Goal: Task Accomplishment & Management: Complete application form

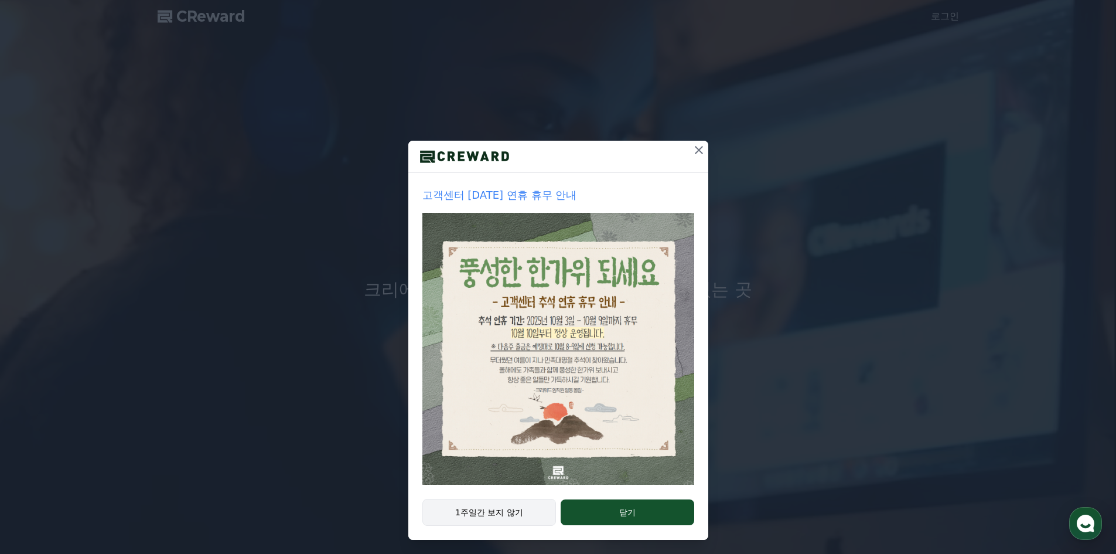
click at [489, 518] on button "1주일간 보지 않기" at bounding box center [489, 512] width 134 height 27
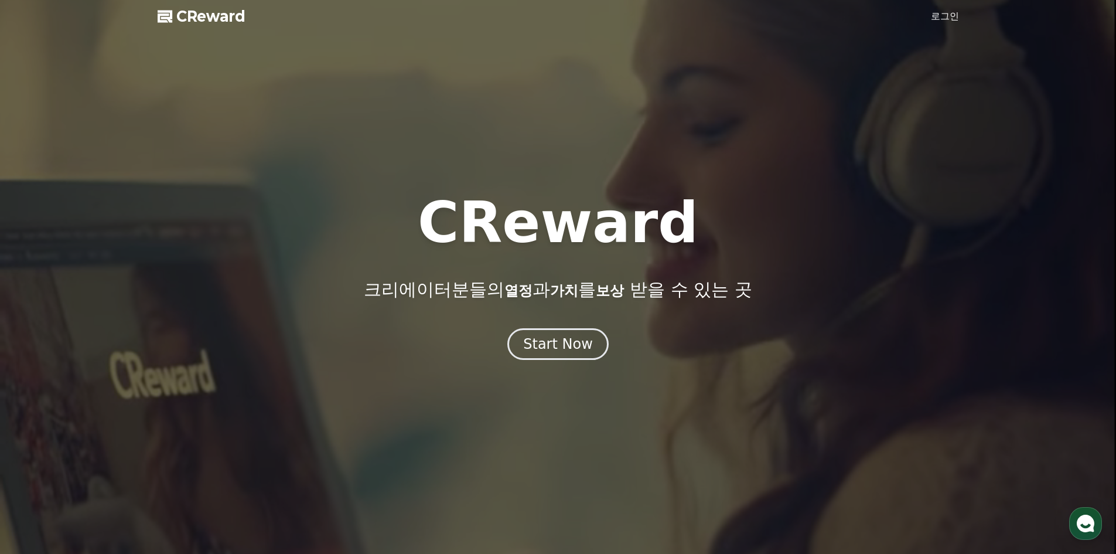
click at [951, 14] on link "로그인" at bounding box center [945, 16] width 28 height 14
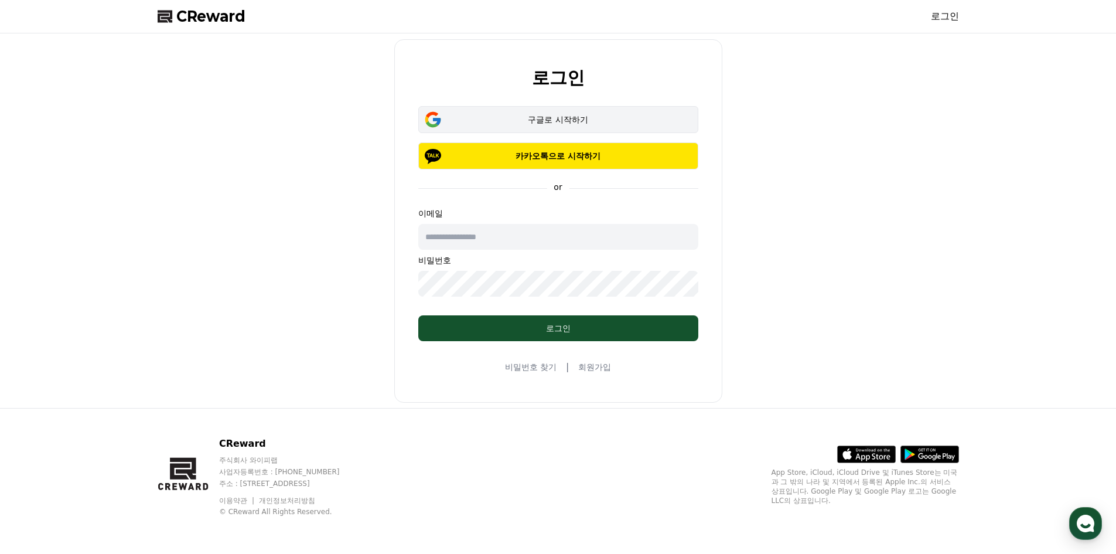
click at [573, 124] on div "구글로 시작하기" at bounding box center [558, 120] width 246 height 12
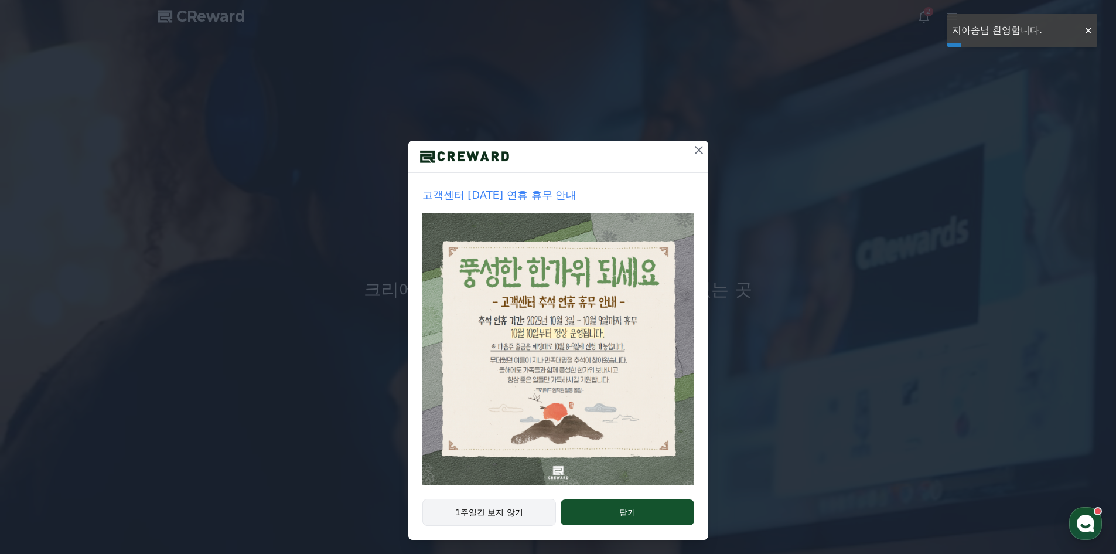
drag, startPoint x: 465, startPoint y: 514, endPoint x: 490, endPoint y: 501, distance: 28.0
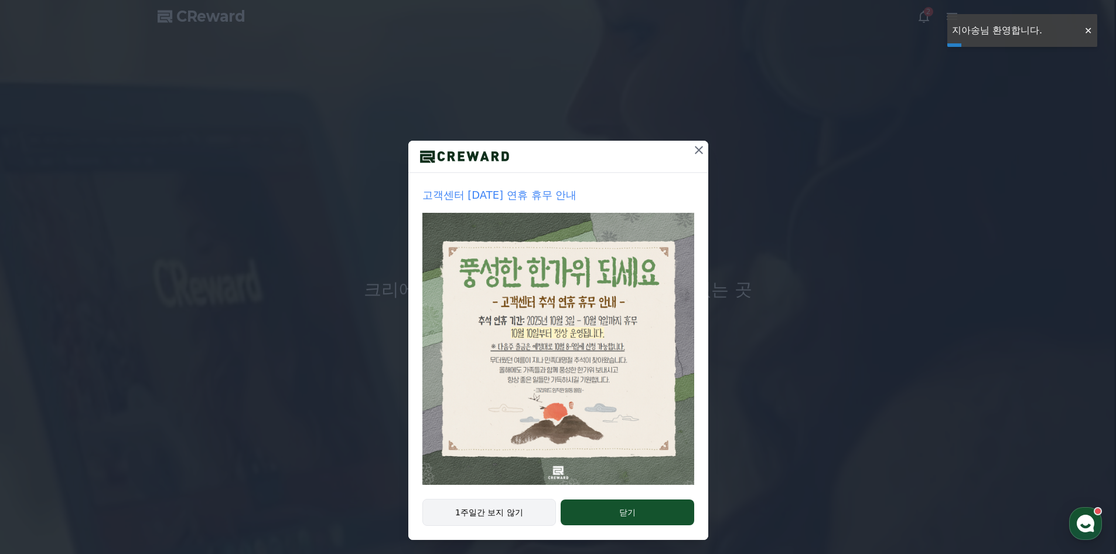
click at [465, 514] on button "1주일간 보지 않기" at bounding box center [489, 512] width 134 height 27
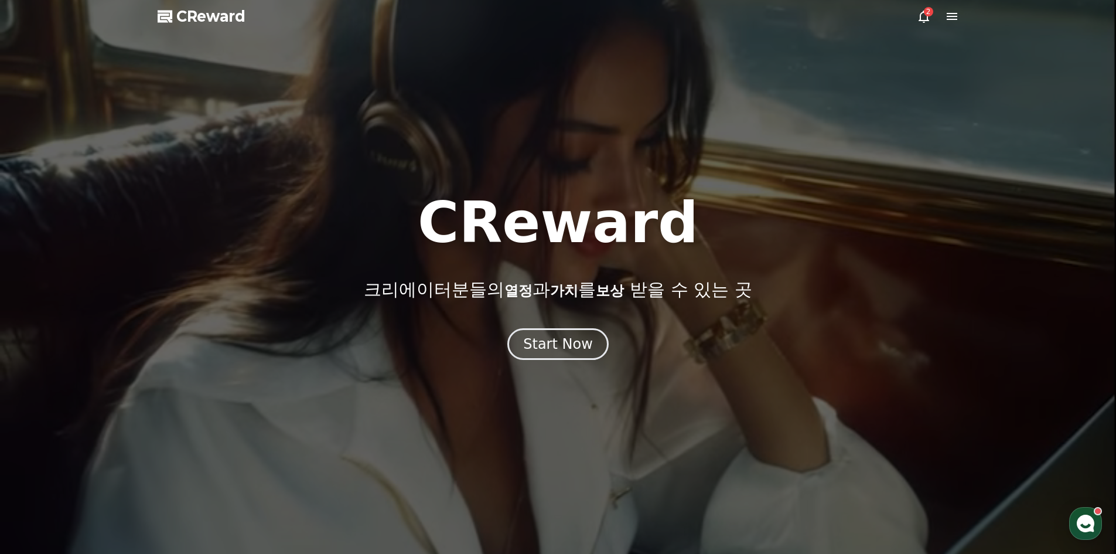
click at [930, 19] on icon at bounding box center [924, 16] width 14 height 14
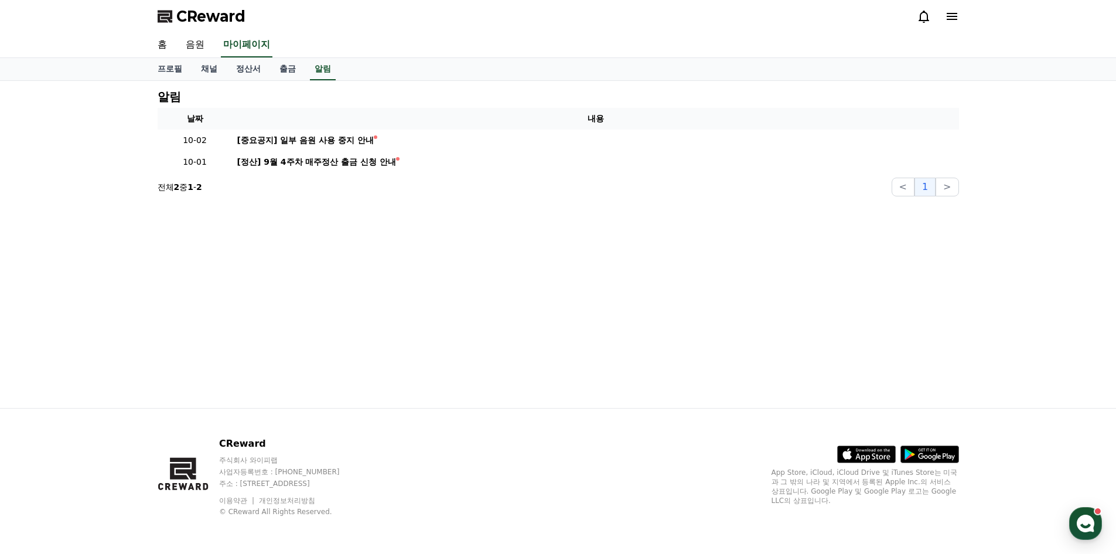
click at [804, 233] on div "알림 날짜 내용 10-02 [중요공지] 일부 음원 사용 중지 안내 10-01 [정산] 9월 4주차 매주정산 출금 신청 안내 전체 2 중 1 -…" at bounding box center [558, 244] width 820 height 327
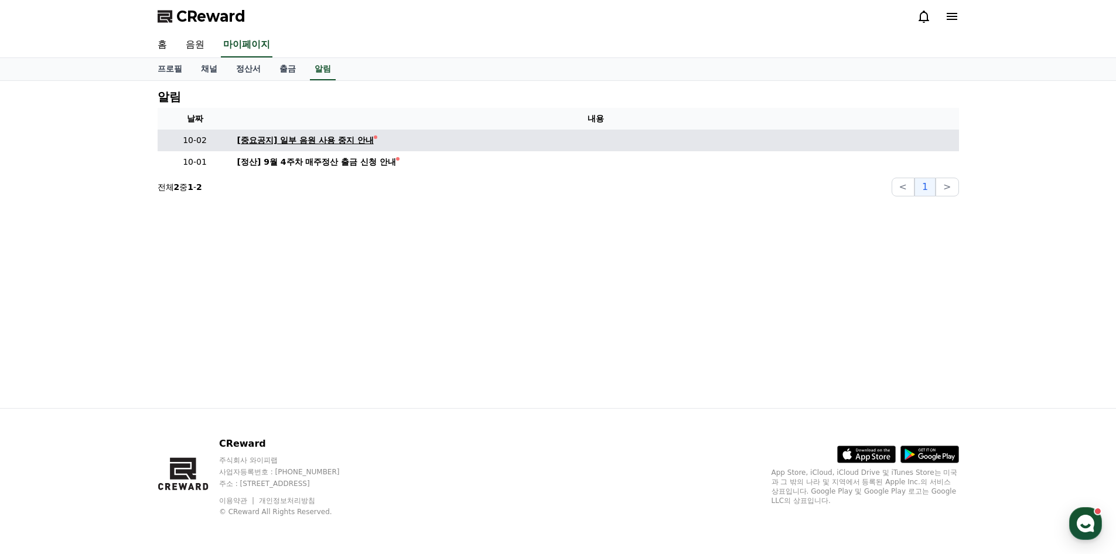
drag, startPoint x: 257, startPoint y: 248, endPoint x: 281, endPoint y: 145, distance: 106.3
click at [260, 247] on div "알림 날짜 내용 10-02 [중요공지] 일부 음원 사용 중지 안내 10-01 [정산] 9월 4주차 매주정산 출금 신청 안내 전체 2 중 1 -…" at bounding box center [558, 244] width 820 height 327
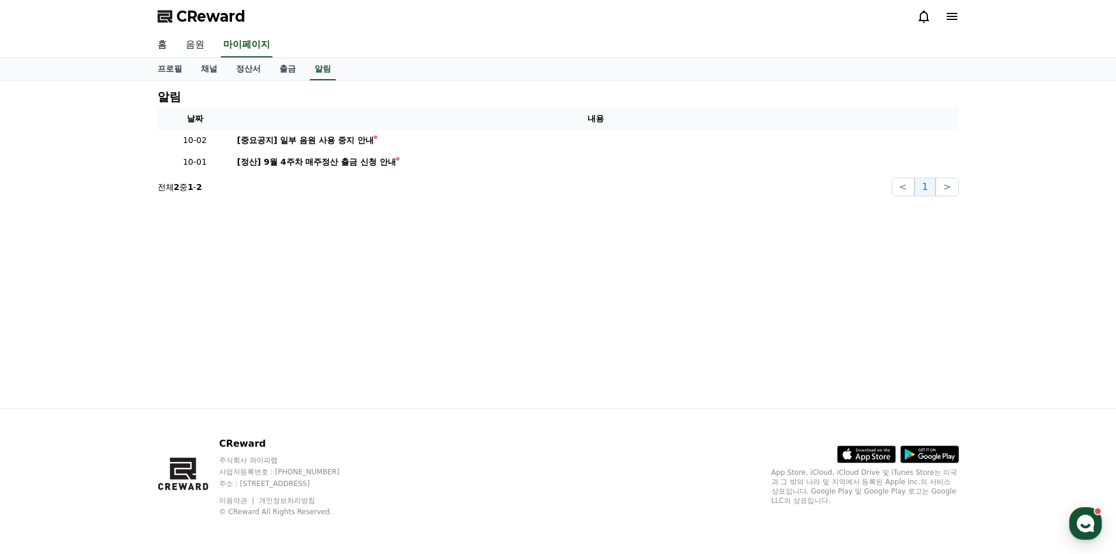
click at [196, 45] on link "음원" at bounding box center [194, 45] width 37 height 25
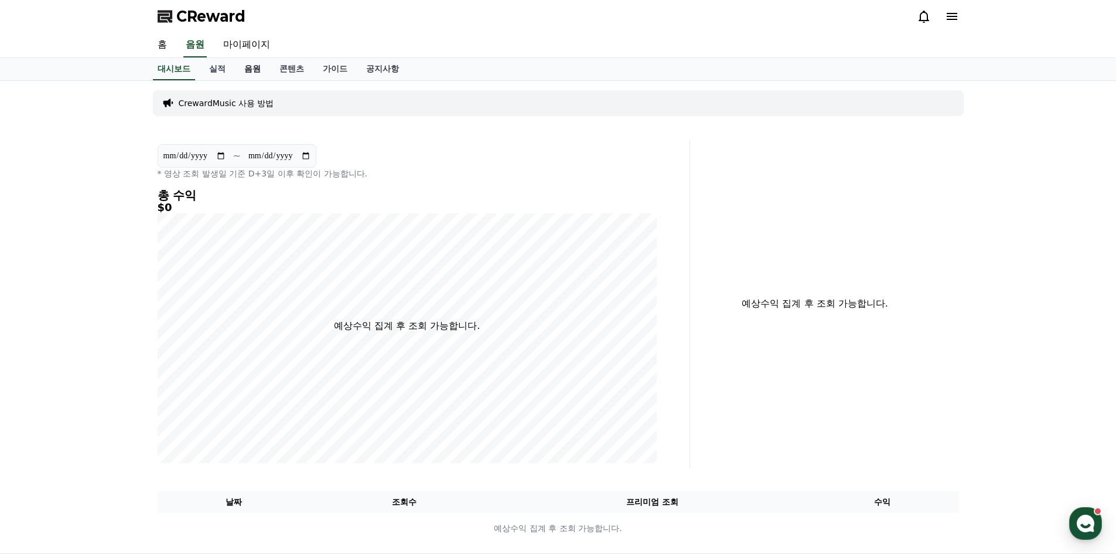
click at [252, 70] on link "음원" at bounding box center [252, 69] width 35 height 22
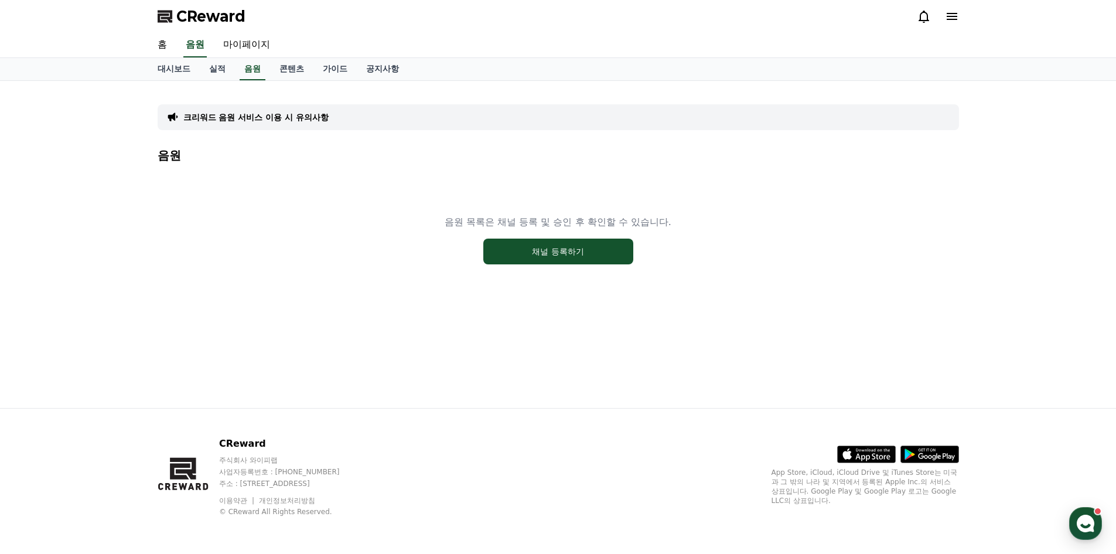
click at [314, 255] on div "음원 목록은 채널 등록 및 승인 후 확인할 수 있습니다. 채널 등록하기" at bounding box center [558, 239] width 801 height 146
click at [950, 23] on icon at bounding box center [952, 16] width 14 height 14
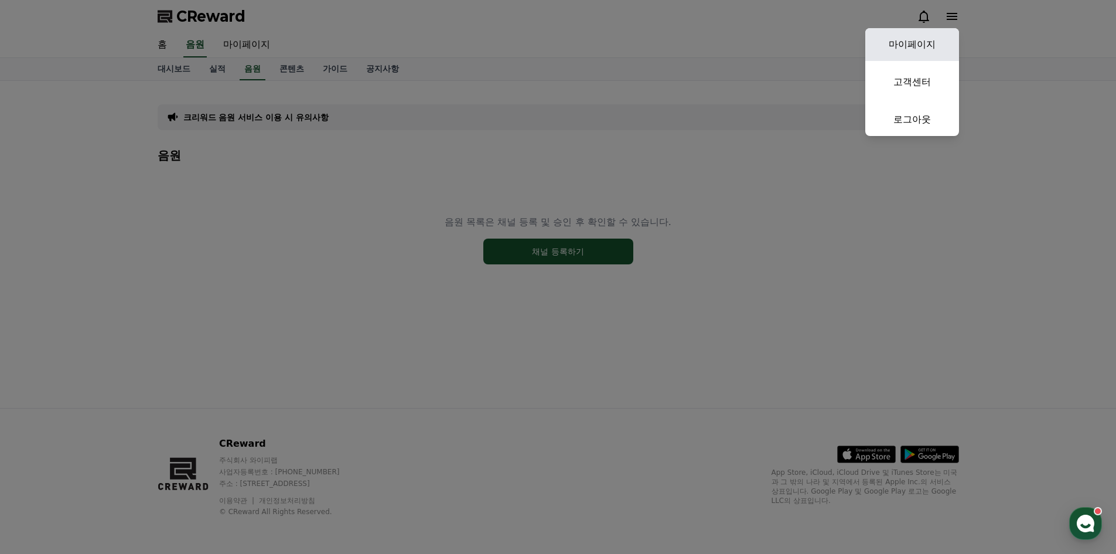
click at [930, 46] on link "마이페이지" at bounding box center [912, 44] width 94 height 33
select select "**********"
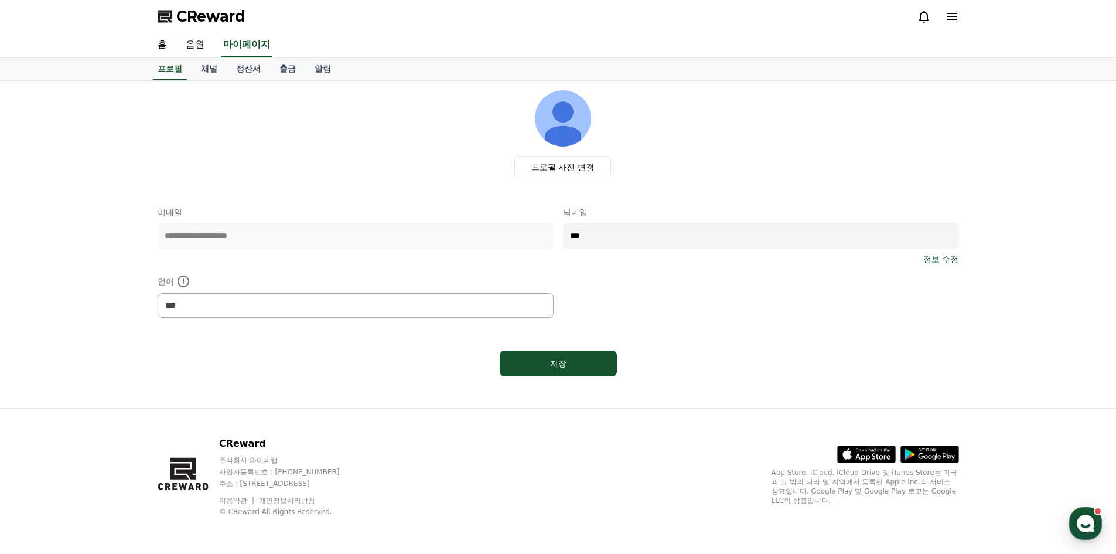
click at [811, 173] on div "프로필 사진 변경" at bounding box center [563, 134] width 792 height 88
click at [954, 14] on icon at bounding box center [952, 16] width 11 height 7
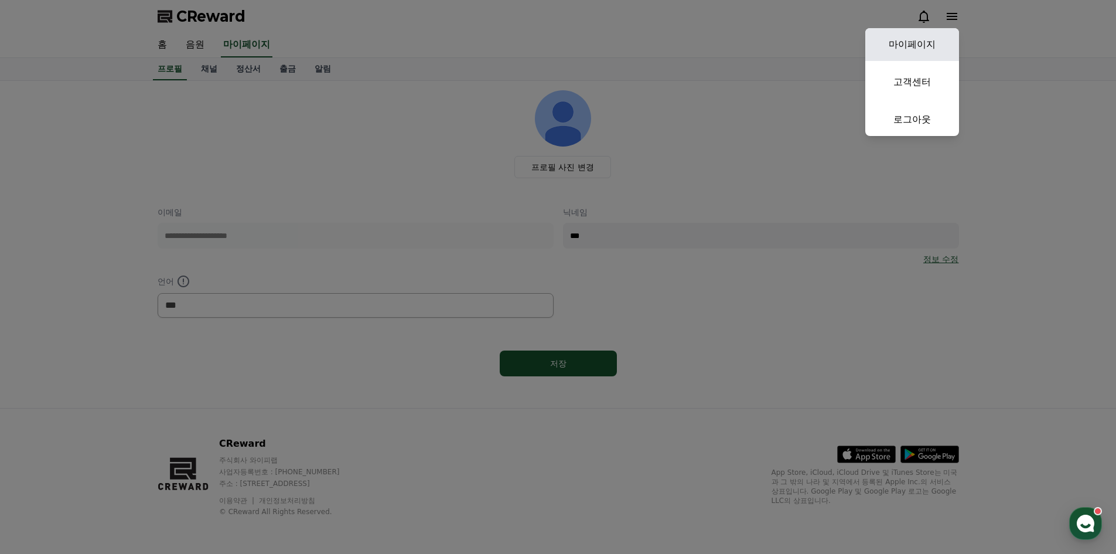
click at [920, 48] on link "마이페이지" at bounding box center [912, 44] width 94 height 33
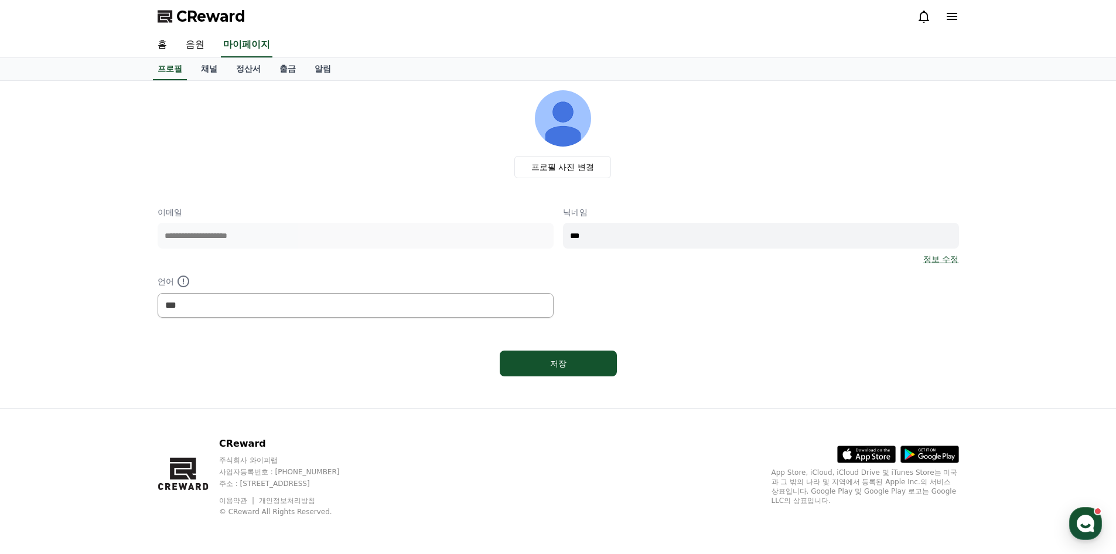
click at [809, 151] on div "프로필 사진 변경" at bounding box center [563, 134] width 792 height 88
click at [214, 72] on link "채널" at bounding box center [209, 69] width 35 height 22
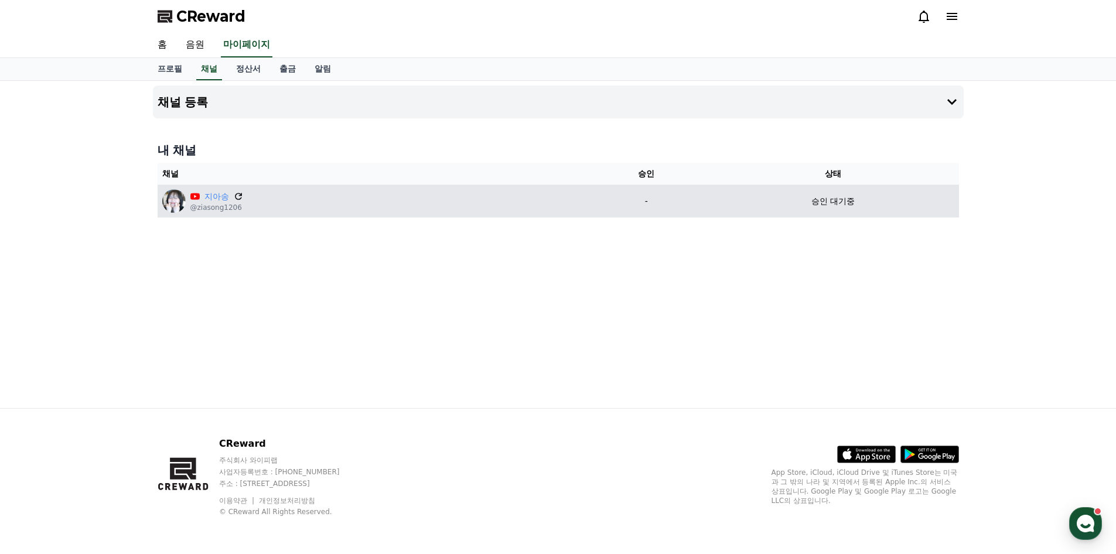
click at [238, 199] on icon at bounding box center [238, 196] width 7 height 7
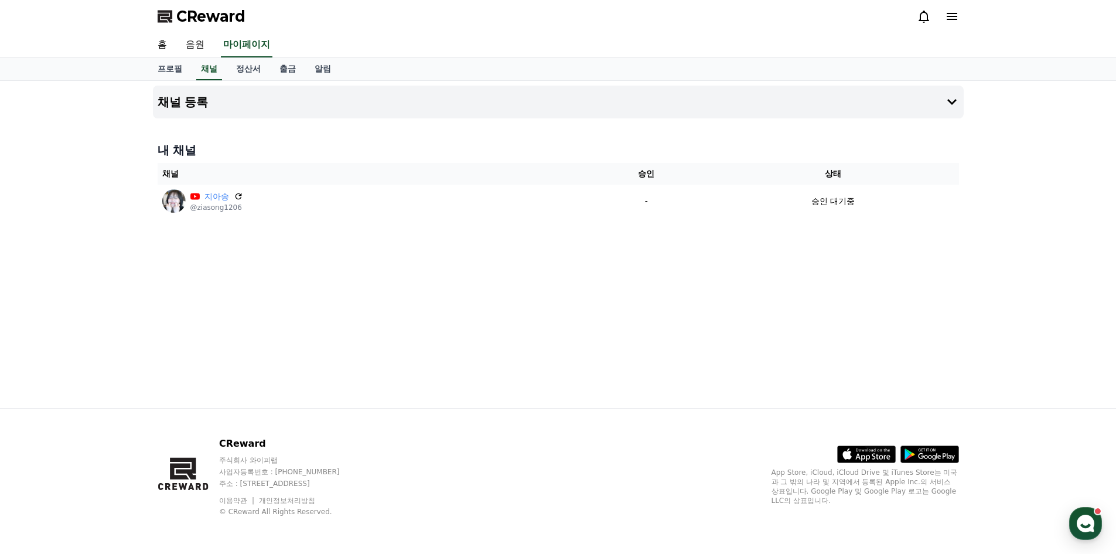
click at [764, 248] on div "채널 등록 내 채널 채널 승인 상태 지아송 @ziasong1206 - 승인 대기중" at bounding box center [558, 244] width 820 height 327
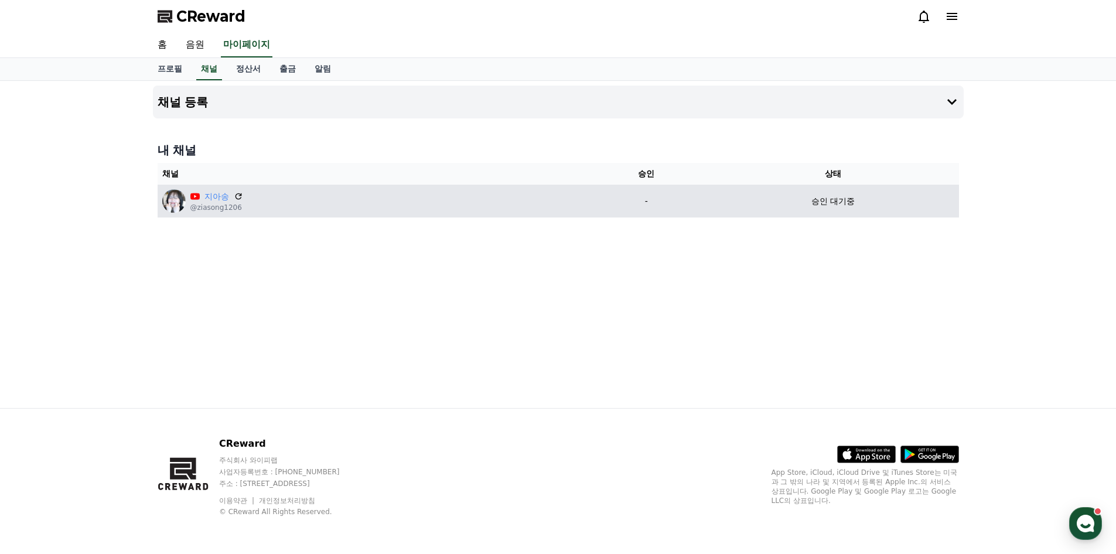
click at [801, 194] on td "승인 대기중" at bounding box center [833, 201] width 251 height 33
click at [238, 196] on icon at bounding box center [238, 196] width 11 height 11
click at [841, 204] on p "승인 대기중" at bounding box center [832, 201] width 43 height 12
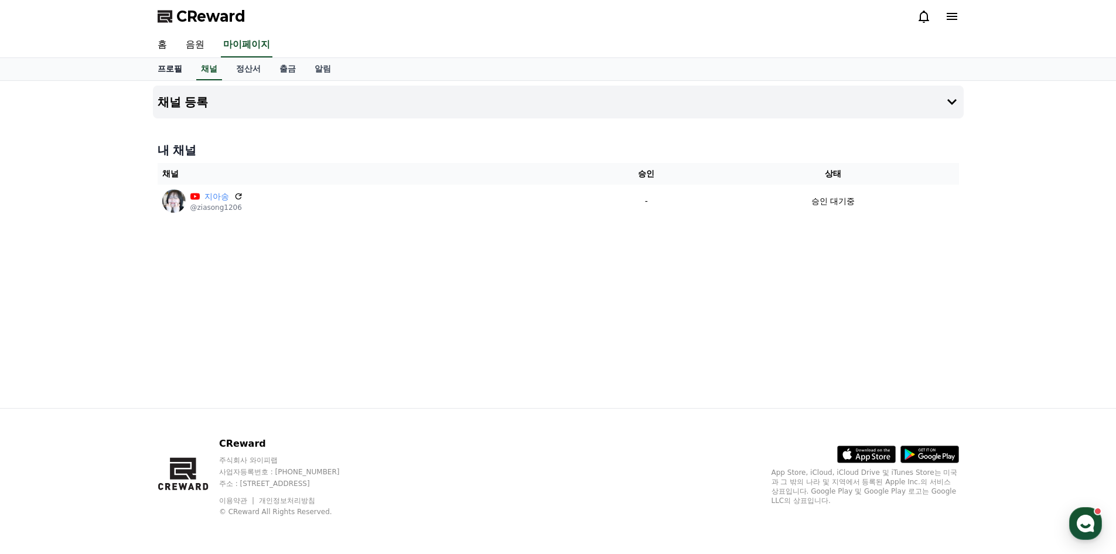
click at [176, 71] on link "프로필" at bounding box center [169, 69] width 43 height 22
select select "**********"
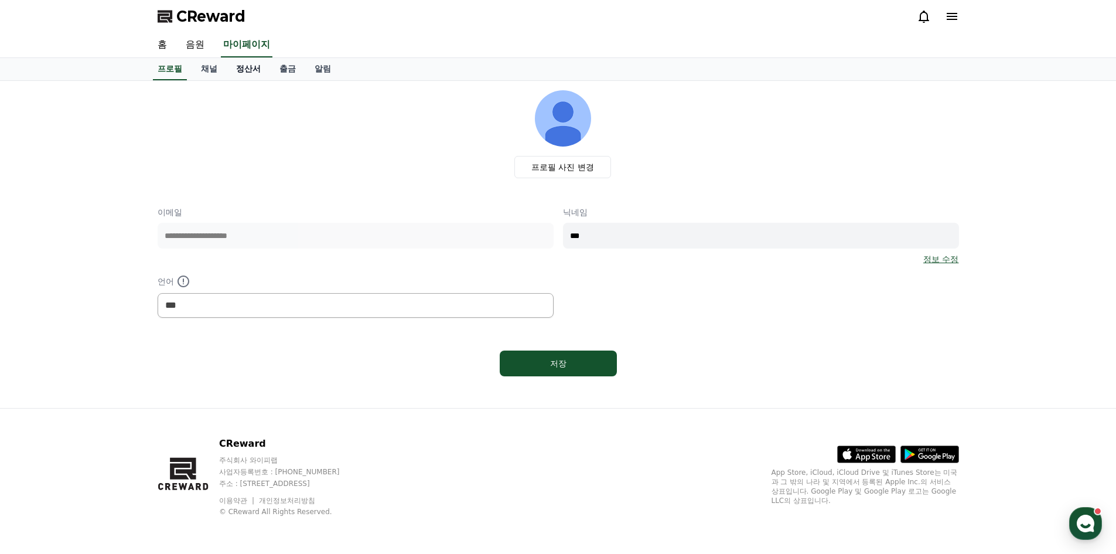
click at [243, 70] on link "정산서" at bounding box center [248, 69] width 43 height 22
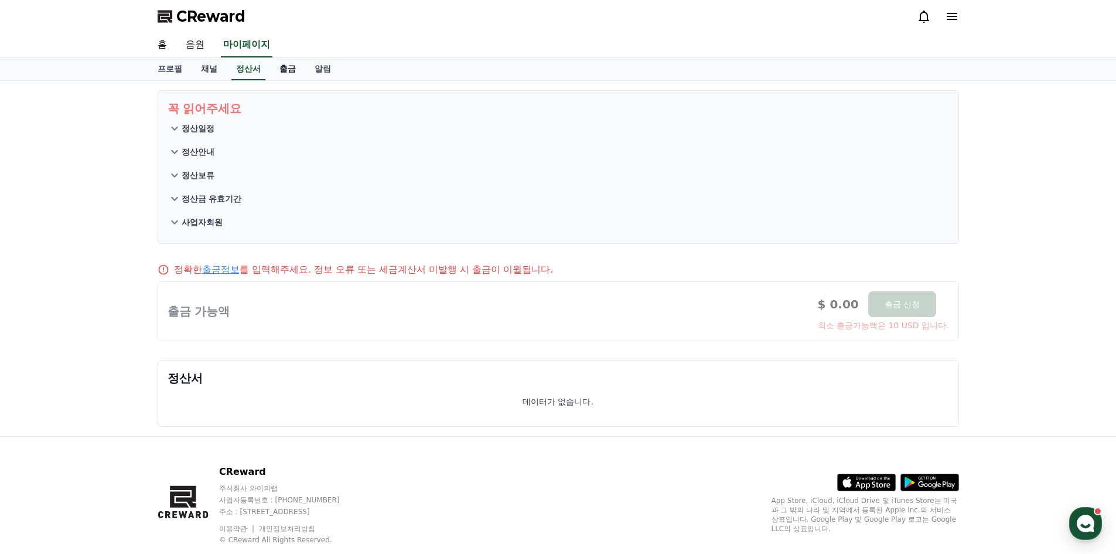
click at [289, 72] on link "출금" at bounding box center [287, 69] width 35 height 22
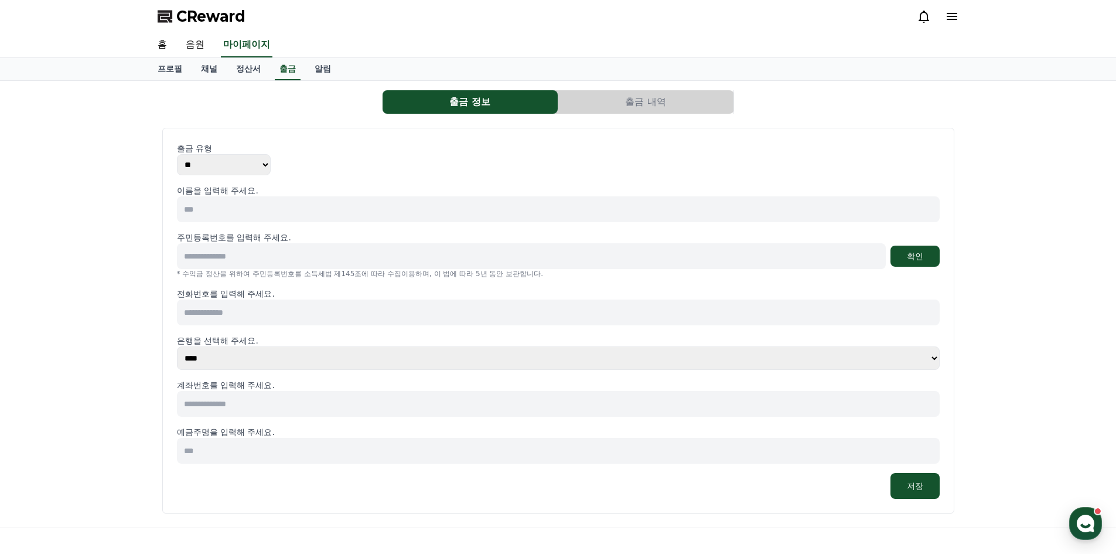
click at [283, 258] on input at bounding box center [531, 256] width 709 height 26
click at [285, 207] on input at bounding box center [558, 209] width 763 height 26
click at [383, 163] on div "출금 유형 ** ***" at bounding box center [558, 158] width 763 height 33
click at [317, 69] on link "알림" at bounding box center [322, 69] width 35 height 22
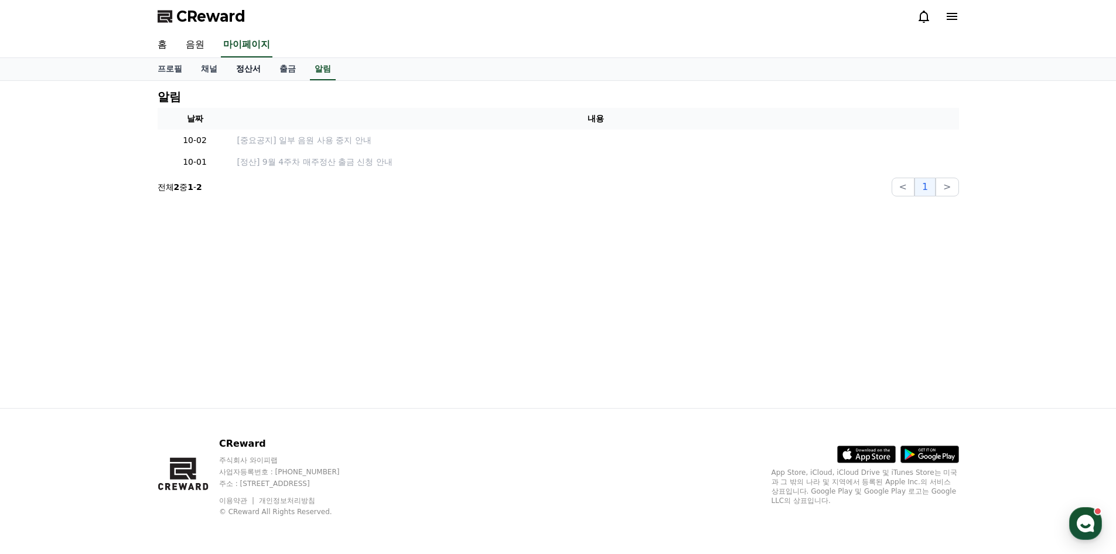
click at [249, 69] on link "정산서" at bounding box center [248, 69] width 43 height 22
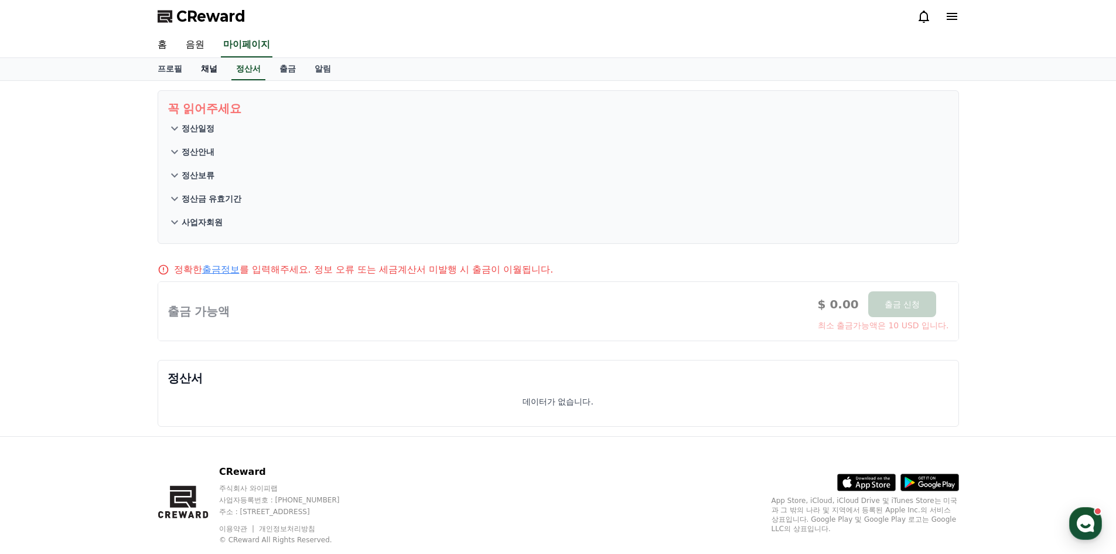
click at [209, 71] on link "채널" at bounding box center [209, 69] width 35 height 22
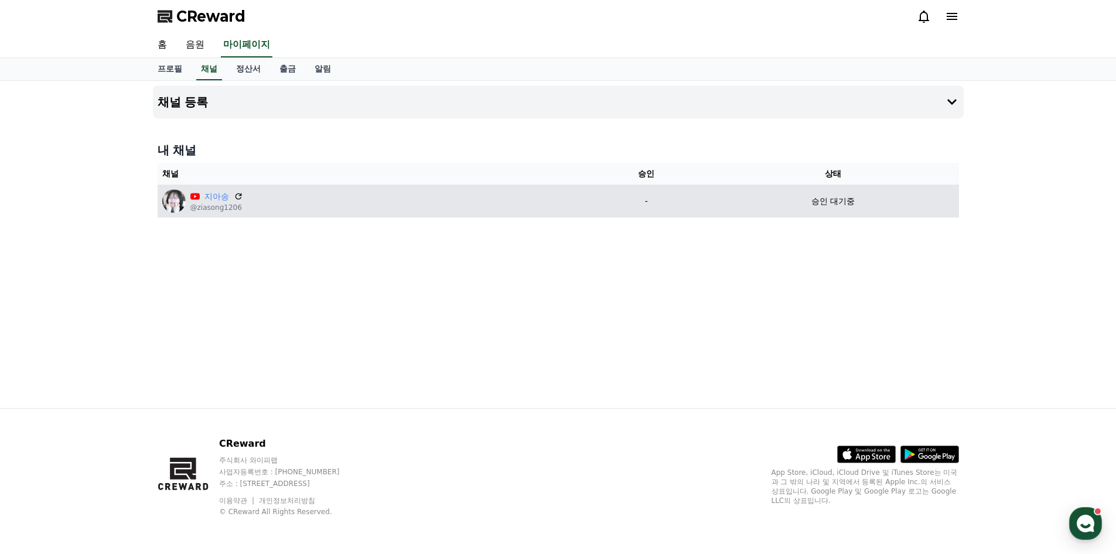
drag, startPoint x: 805, startPoint y: 202, endPoint x: 880, endPoint y: 207, distance: 75.7
click at [880, 207] on div "승인 대기중" at bounding box center [833, 201] width 242 height 12
click at [879, 207] on div "승인 대기중" at bounding box center [833, 201] width 242 height 12
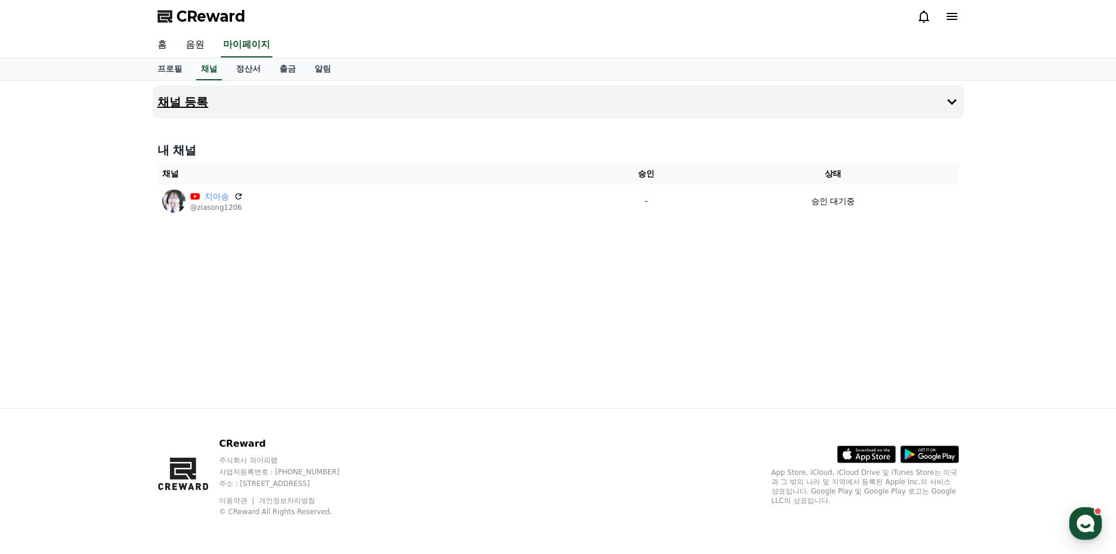
click at [953, 97] on icon at bounding box center [952, 102] width 14 height 14
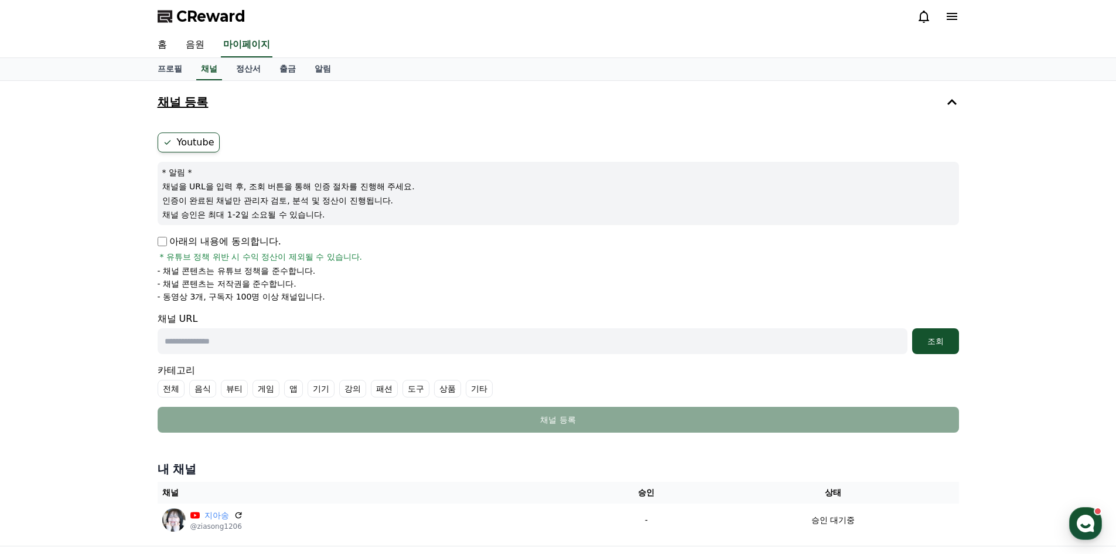
drag, startPoint x: 329, startPoint y: 217, endPoint x: 156, endPoint y: 188, distance: 175.2
click at [156, 188] on div "Youtube * 알림 * 채널을 URL을 입력 후, 조회 버튼을 통해 인증 절차를 진행해 주세요. 인증이 완료된 채널만 관리자 검토, 분석 …" at bounding box center [558, 282] width 811 height 309
click at [168, 192] on div "* 알림 * 채널을 URL을 입력 후, 조회 버튼을 통해 인증 절차를 진행해 주세요. 인증이 완료된 채널만 관리자 검토, 분석 및 정산이 진행…" at bounding box center [558, 193] width 801 height 63
drag, startPoint x: 337, startPoint y: 214, endPoint x: 163, endPoint y: 191, distance: 175.6
click at [163, 191] on div "* 알림 * 채널을 URL을 입력 후, 조회 버튼을 통해 인증 절차를 진행해 주세요. 인증이 완료된 채널만 관리자 검토, 분석 및 정산이 진행…" at bounding box center [558, 193] width 801 height 63
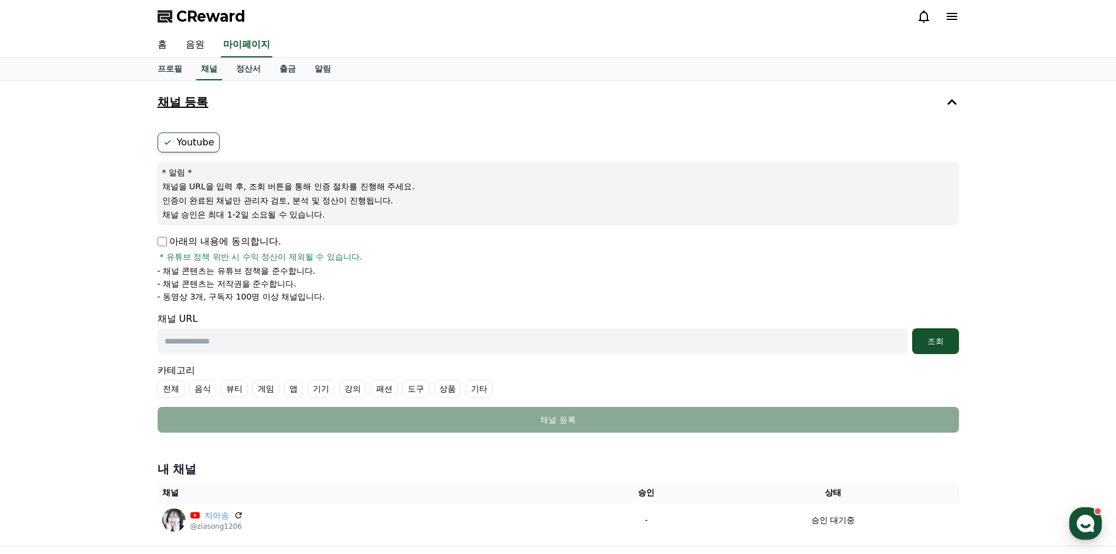
click at [214, 205] on p "인증이 완료된 채널만 관리자 검토, 분석 및 정산이 진행됩니다." at bounding box center [558, 200] width 792 height 12
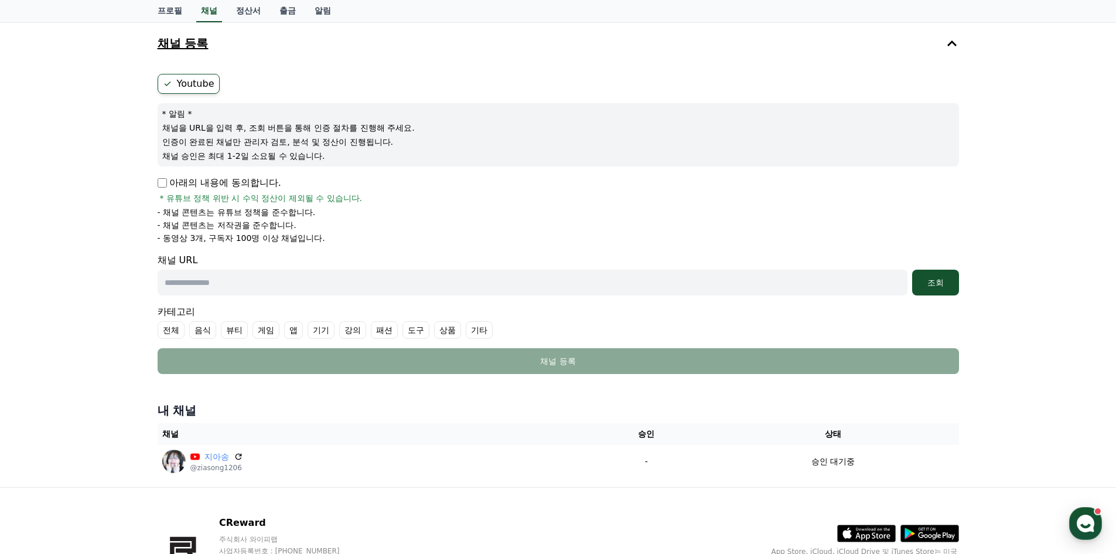
drag, startPoint x: 312, startPoint y: 233, endPoint x: 154, endPoint y: 209, distance: 159.4
click at [154, 209] on div "Youtube * 알림 * 채널을 URL을 입력 후, 조회 버튼을 통해 인증 절차를 진행해 주세요. 인증이 완료된 채널만 관리자 검토, 분석 …" at bounding box center [558, 223] width 811 height 309
click at [197, 216] on p "- 채널 콘텐츠는 유튜브 정책을 준수합니다." at bounding box center [237, 212] width 158 height 12
click at [164, 187] on p "아래의 내용에 동의합니다." at bounding box center [220, 183] width 124 height 14
click at [349, 289] on input "text" at bounding box center [533, 282] width 750 height 26
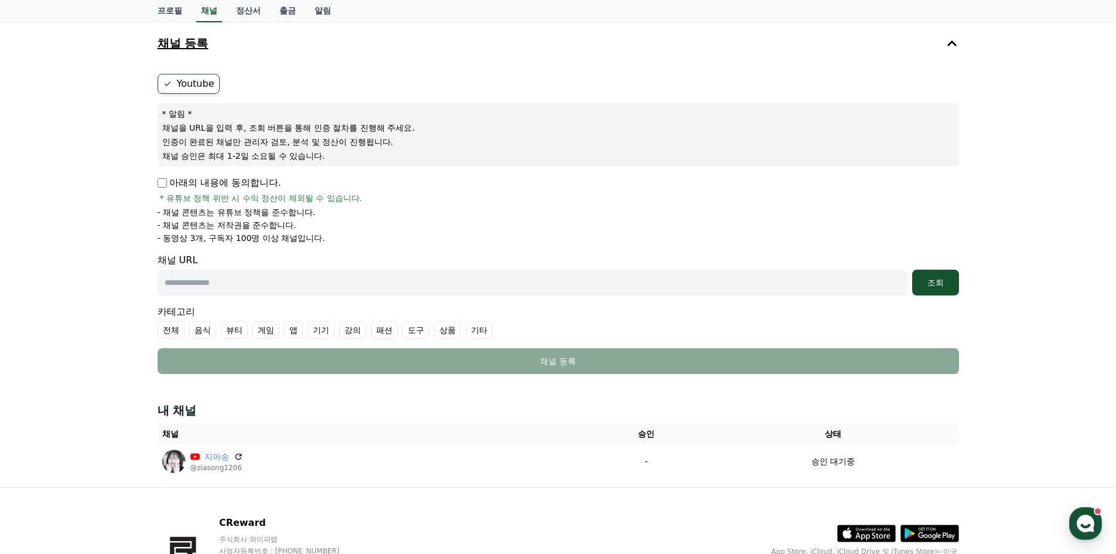
scroll to position [117, 0]
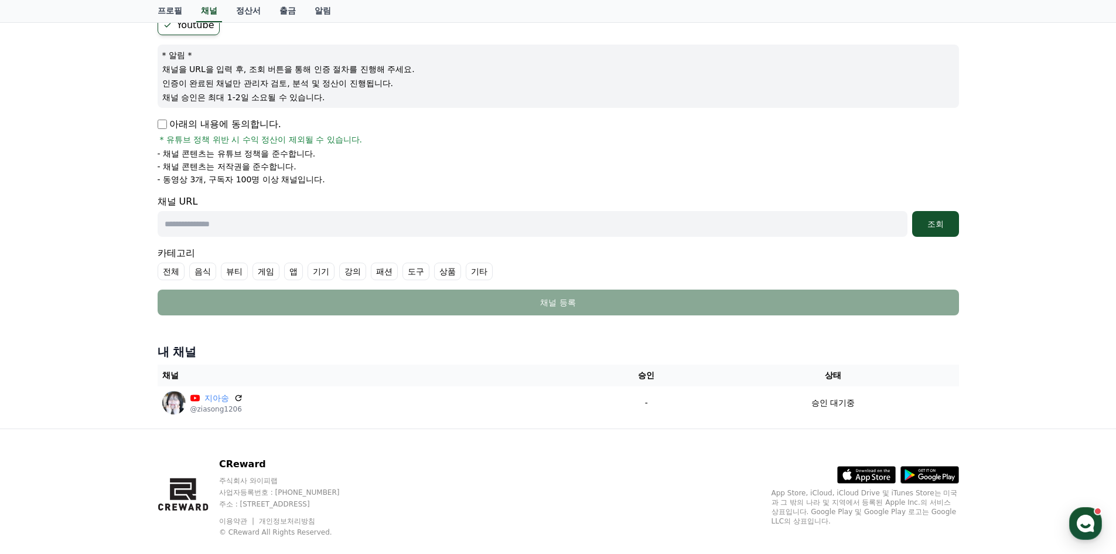
click at [281, 223] on input "text" at bounding box center [533, 224] width 750 height 26
paste input "**********"
type input "**********"
click at [931, 224] on div "조회" at bounding box center [935, 224] width 37 height 12
click at [476, 231] on input "**********" at bounding box center [533, 224] width 750 height 26
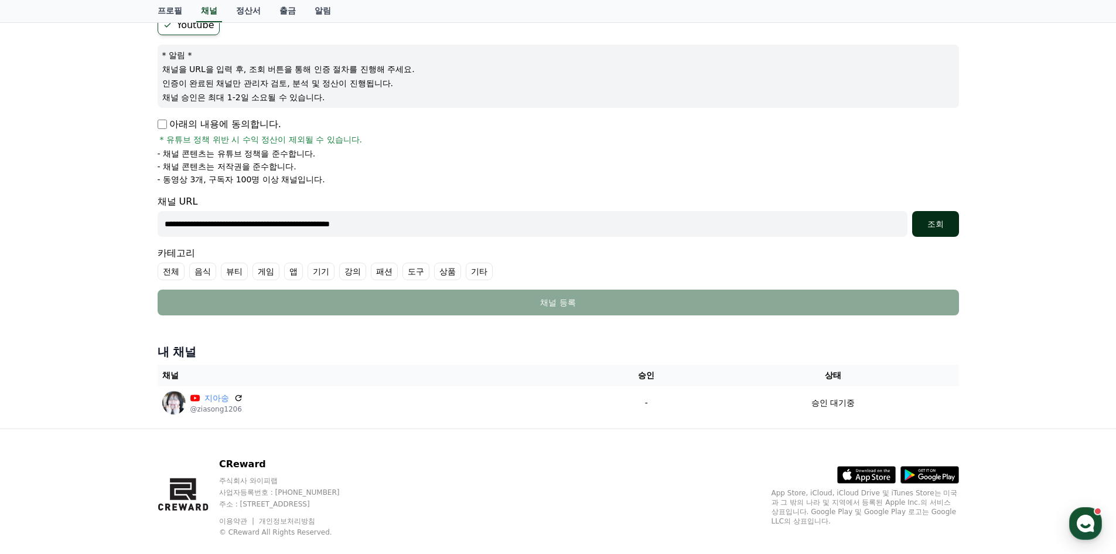
click at [942, 216] on button "조회" at bounding box center [935, 224] width 47 height 26
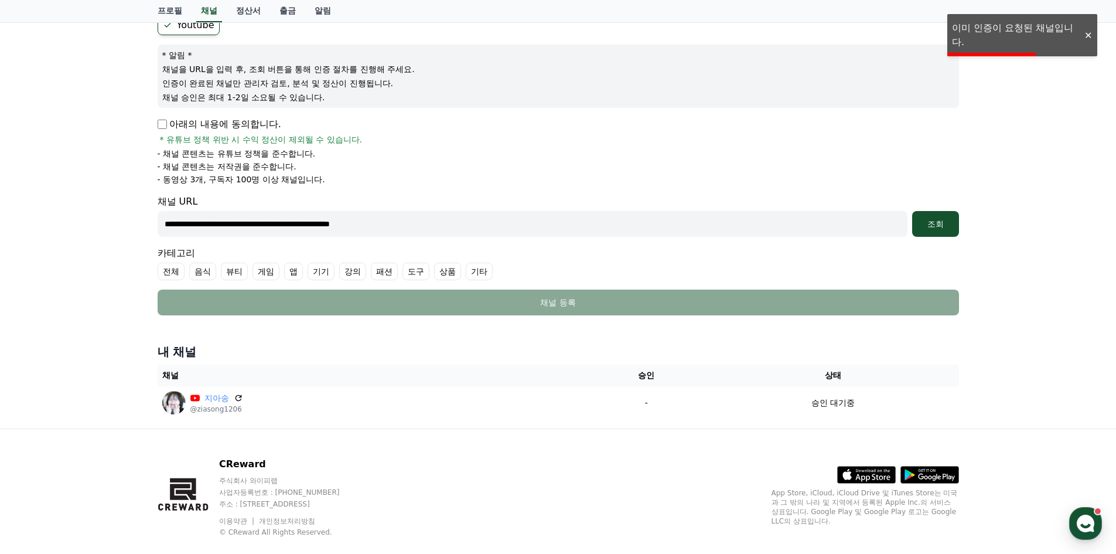
click at [737, 359] on h4 "내 채널" at bounding box center [558, 351] width 801 height 16
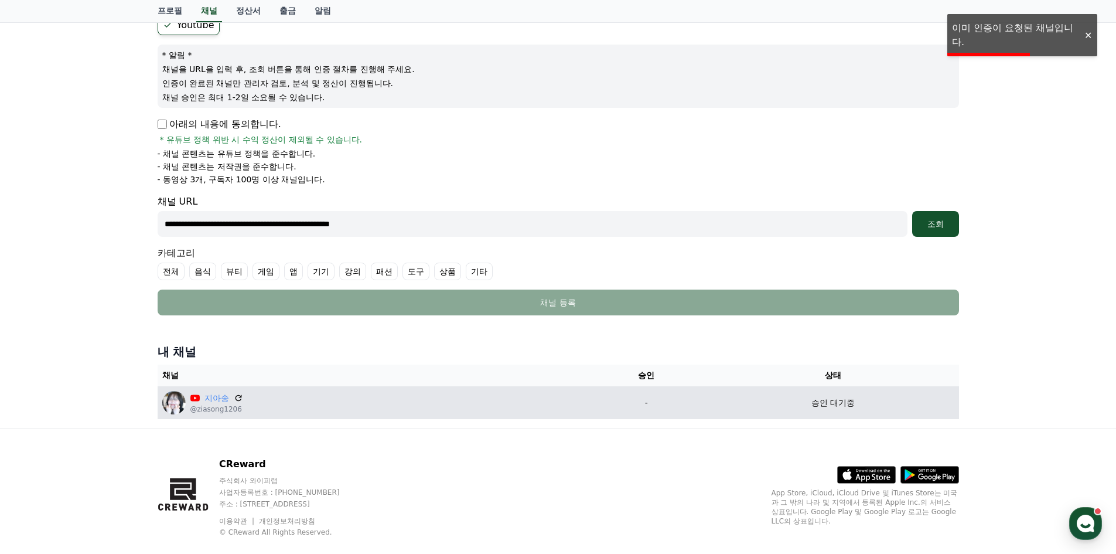
click at [683, 397] on p "-" at bounding box center [646, 403] width 113 height 12
click at [818, 405] on p "승인 대기중" at bounding box center [832, 403] width 43 height 12
click at [238, 394] on icon at bounding box center [238, 397] width 11 height 11
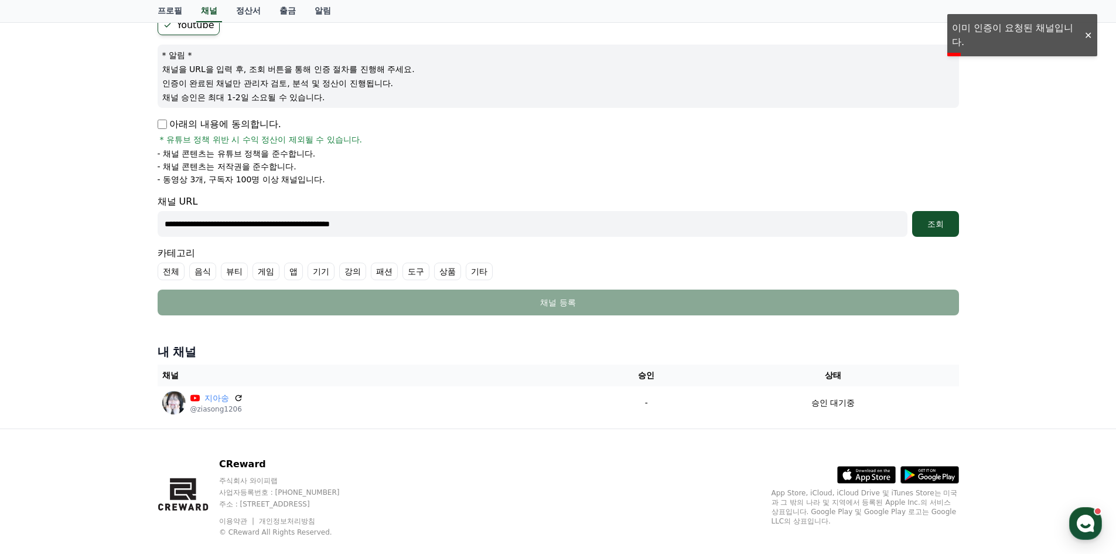
scroll to position [0, 0]
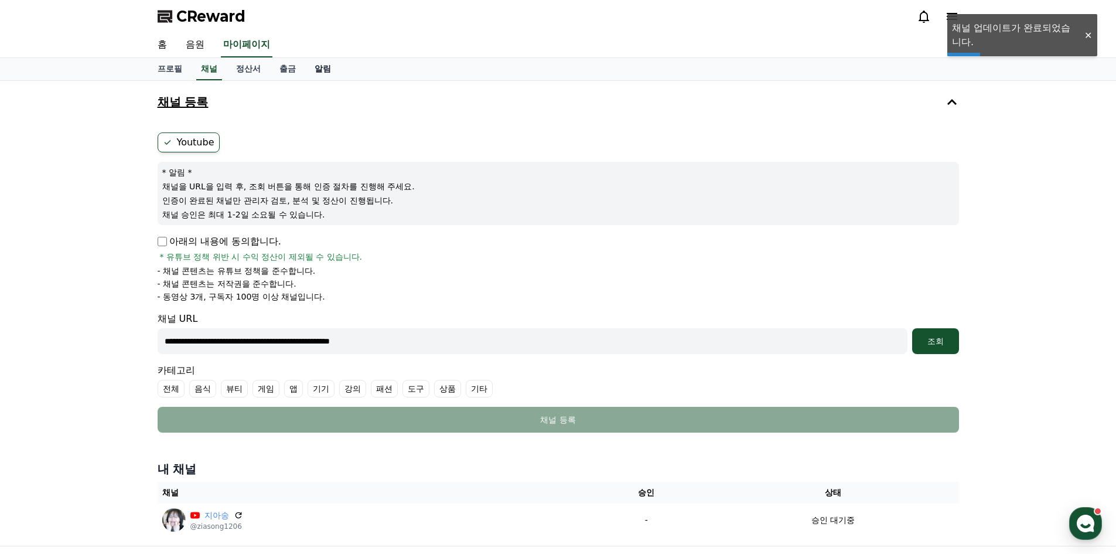
click at [318, 71] on link "알림" at bounding box center [322, 69] width 35 height 22
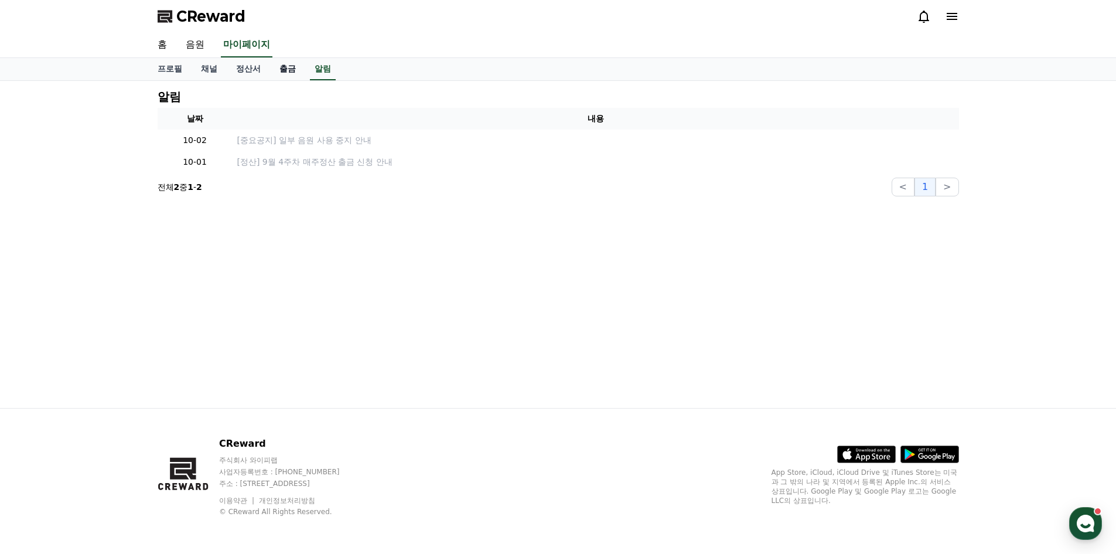
click at [278, 67] on link "출금" at bounding box center [287, 69] width 35 height 22
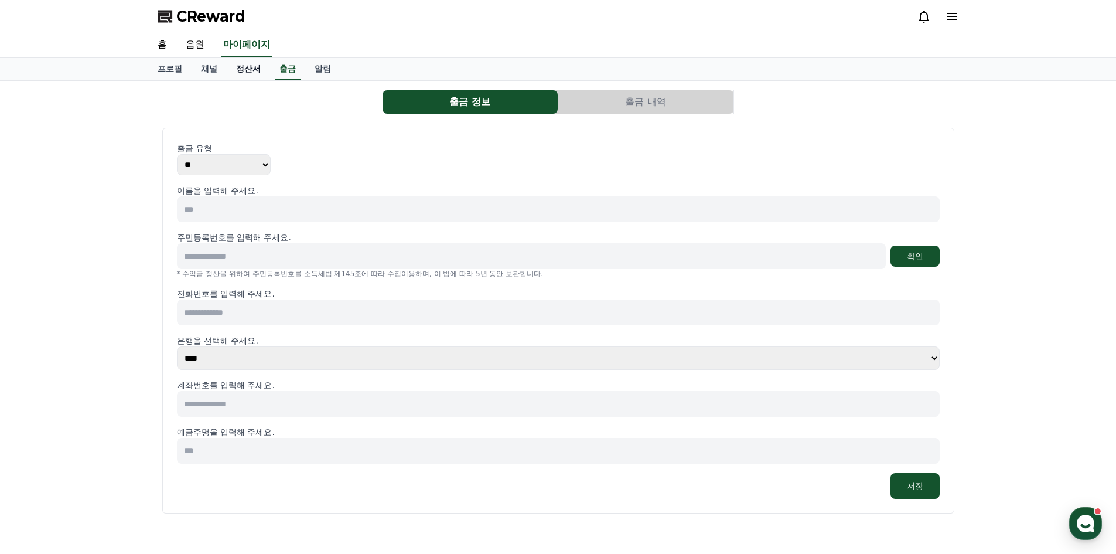
click at [265, 77] on link "정산서" at bounding box center [248, 69] width 43 height 22
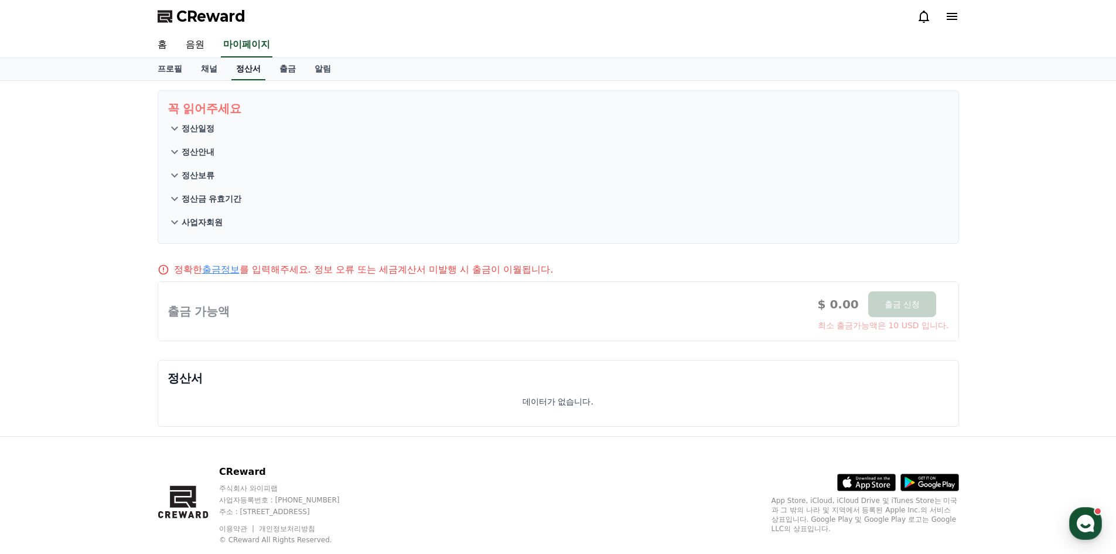
click at [257, 74] on link "정산서" at bounding box center [248, 69] width 34 height 22
click at [200, 67] on link "채널" at bounding box center [209, 69] width 35 height 22
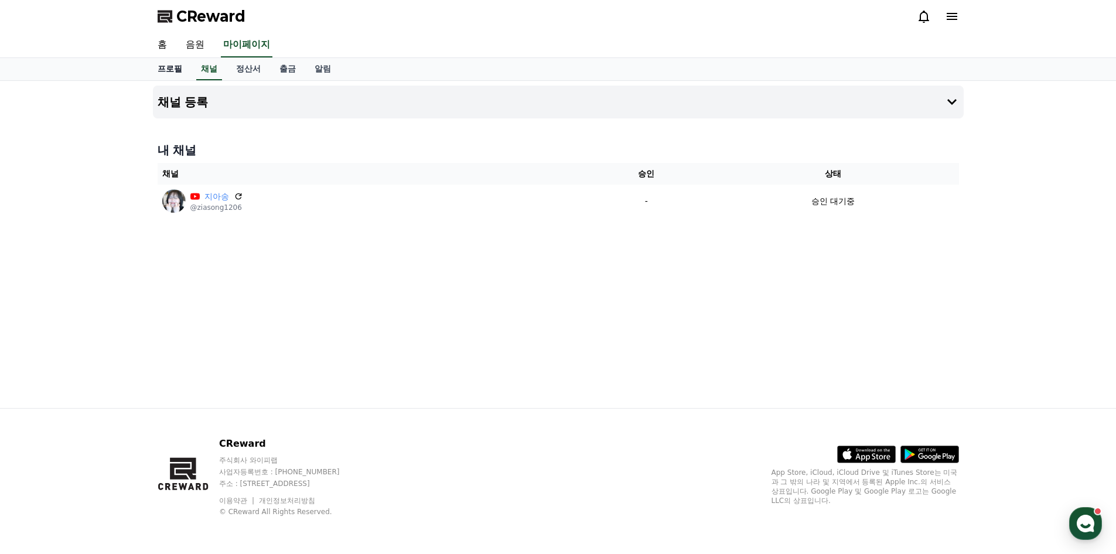
click at [186, 67] on link "프로필" at bounding box center [169, 69] width 43 height 22
select select "**********"
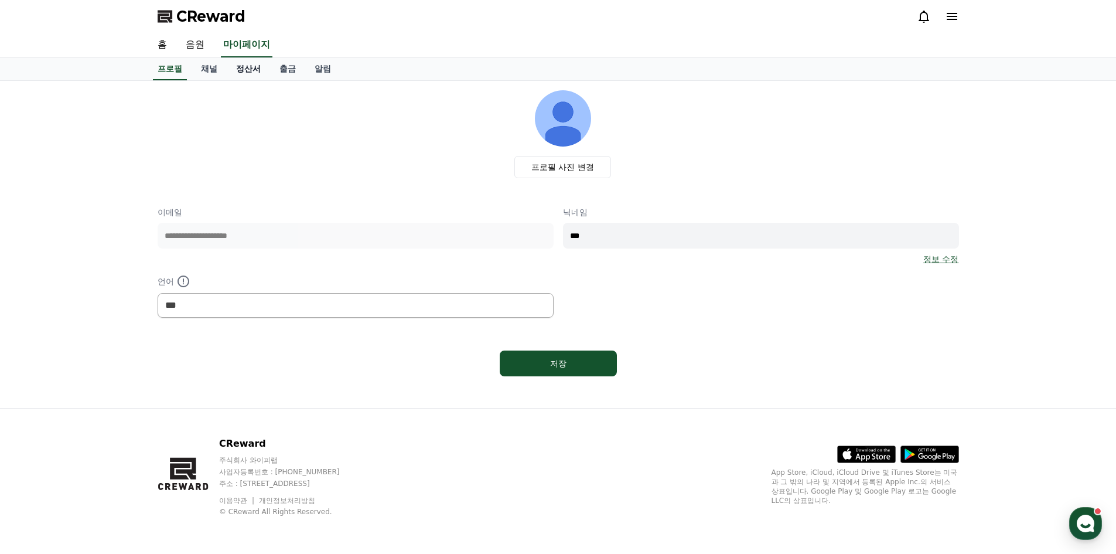
click at [261, 65] on link "정산서" at bounding box center [248, 69] width 43 height 22
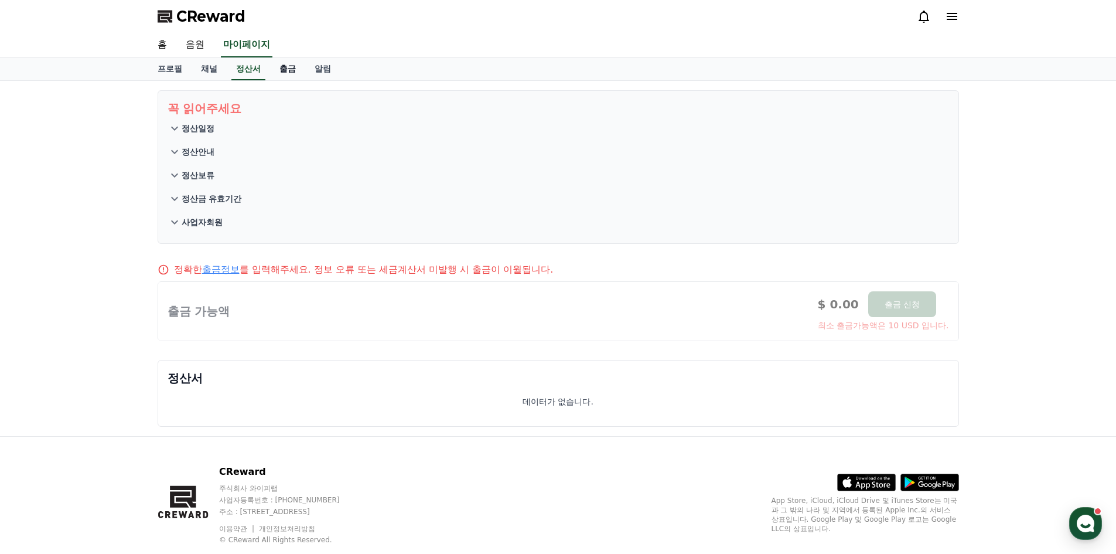
click at [281, 69] on link "출금" at bounding box center [287, 69] width 35 height 22
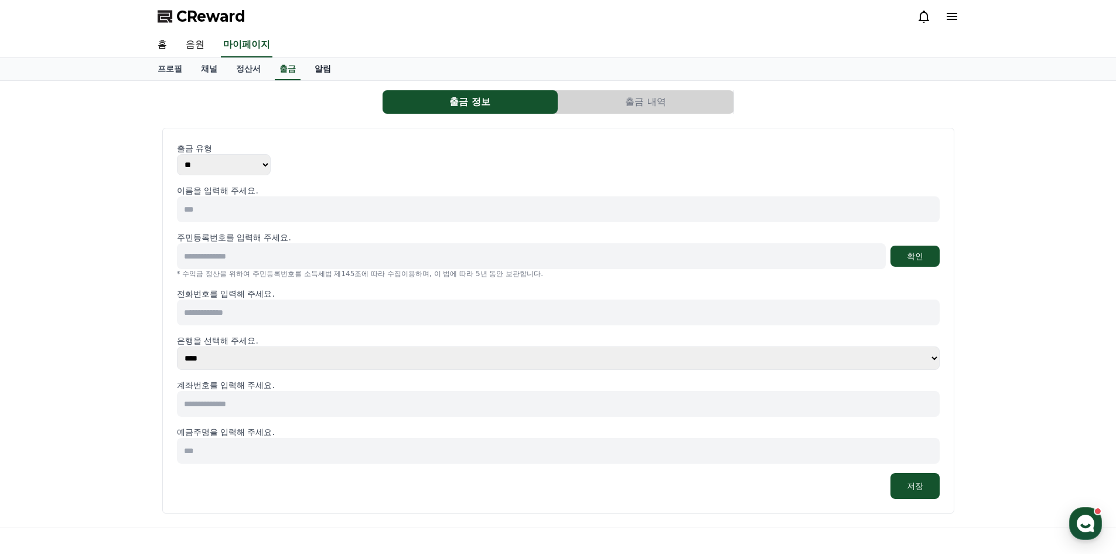
click at [321, 69] on link "알림" at bounding box center [322, 69] width 35 height 22
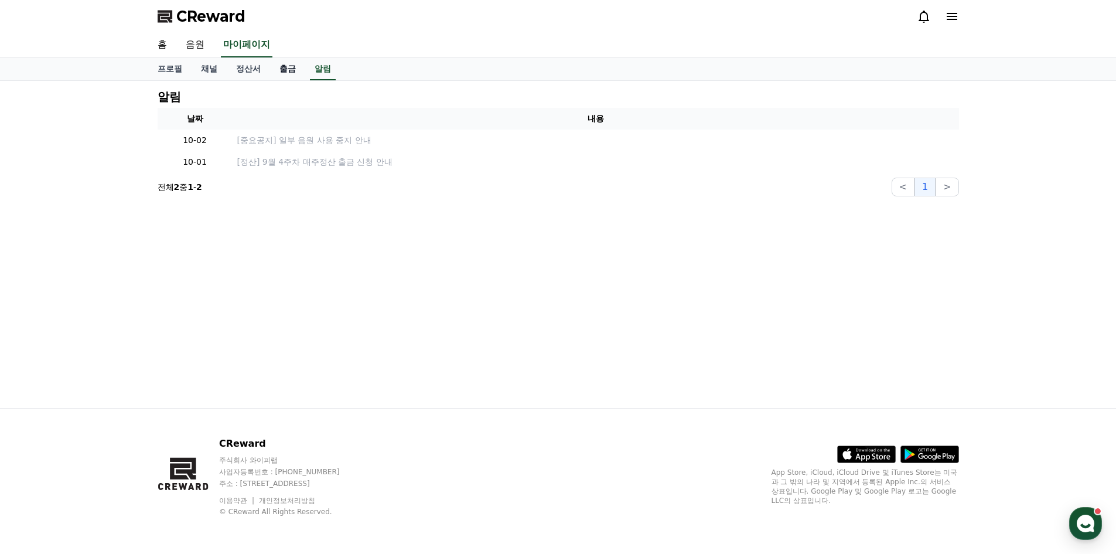
click at [290, 68] on link "출금" at bounding box center [287, 69] width 35 height 22
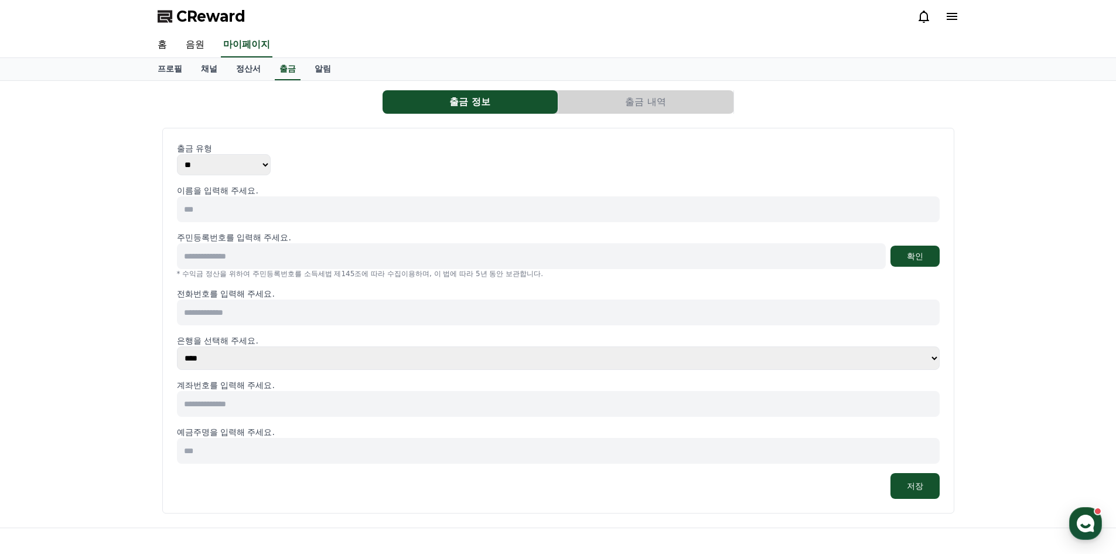
click at [272, 214] on input at bounding box center [558, 209] width 763 height 26
click at [254, 175] on div "출금 유형 ** *** 이름을 입력해 주세요. 주민등록번호를 입력해 주세요. 확인 * 수익금 정산을 위하여 주민등록번호를 소득세법 제145조에…" at bounding box center [558, 320] width 763 height 356
click at [247, 172] on select "** ***" at bounding box center [224, 164] width 94 height 21
drag, startPoint x: 247, startPoint y: 172, endPoint x: 254, endPoint y: 173, distance: 7.1
click at [247, 172] on select "** ***" at bounding box center [224, 164] width 94 height 21
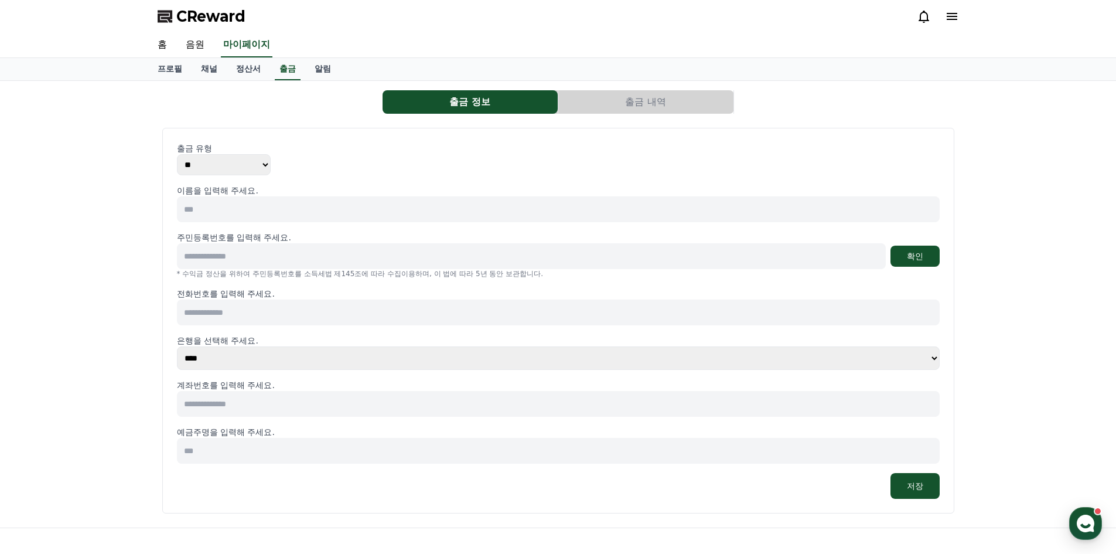
click at [308, 168] on div "출금 유형 ** ***" at bounding box center [558, 158] width 763 height 33
click at [380, 172] on div "출금 유형 ** ***" at bounding box center [558, 158] width 763 height 33
click at [260, 73] on link "정산서" at bounding box center [248, 69] width 43 height 22
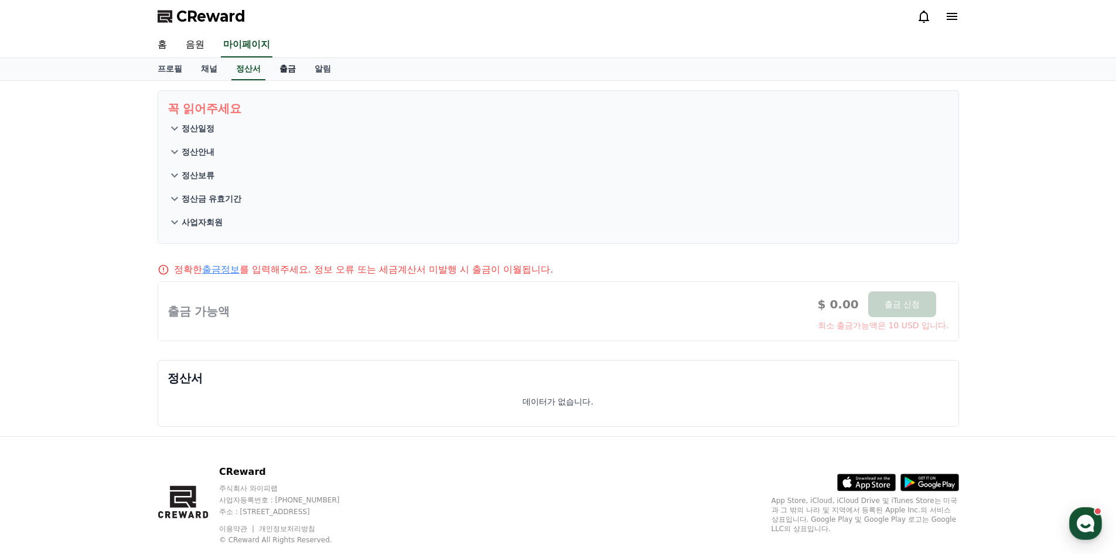
click at [280, 73] on link "출금" at bounding box center [287, 69] width 35 height 22
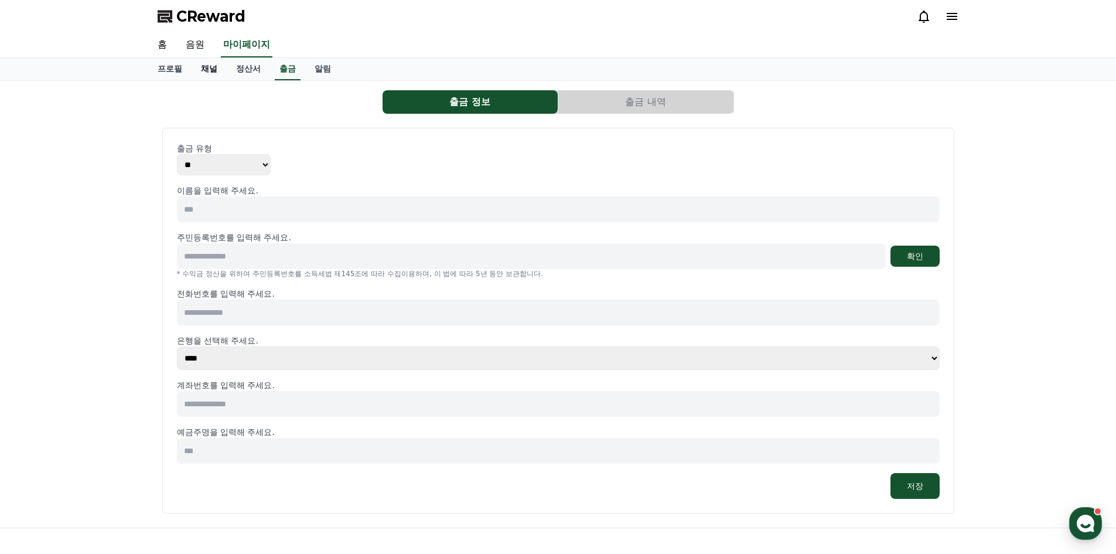
click at [213, 73] on link "채널" at bounding box center [209, 69] width 35 height 22
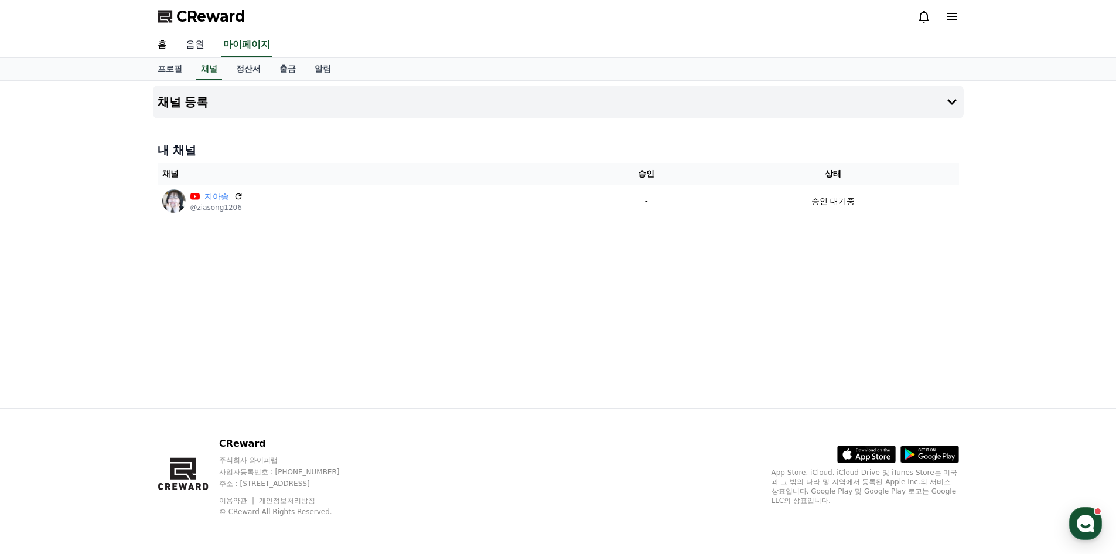
click at [200, 49] on link "음원" at bounding box center [194, 45] width 37 height 25
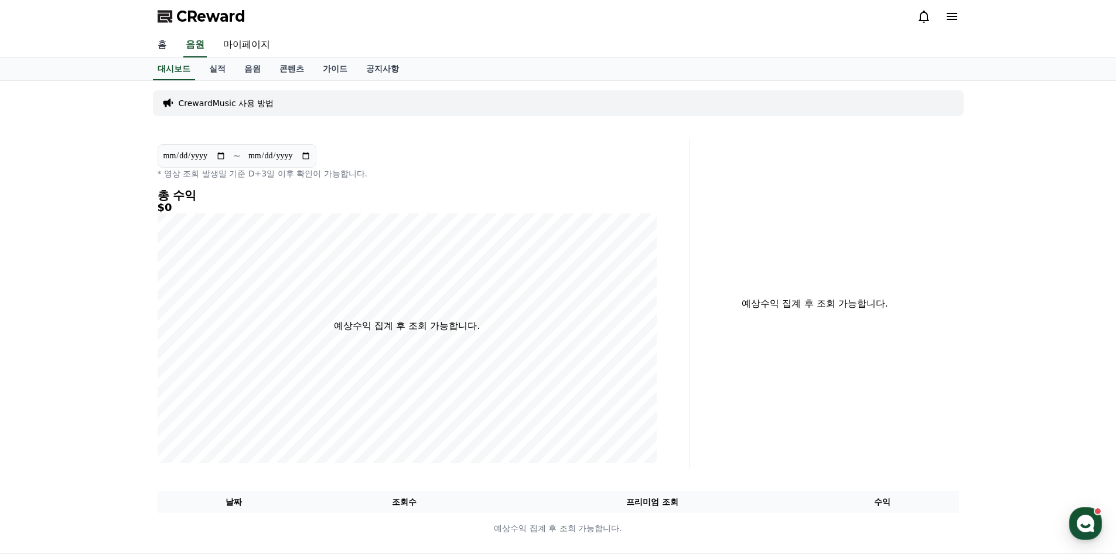
click at [163, 45] on link "홈" at bounding box center [162, 45] width 28 height 25
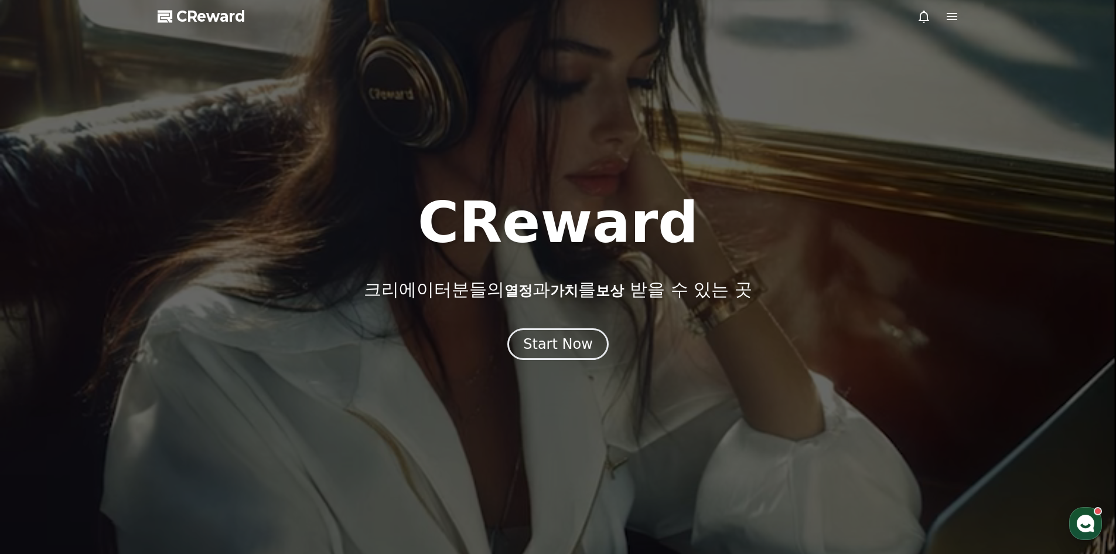
click at [310, 124] on div at bounding box center [558, 277] width 1116 height 554
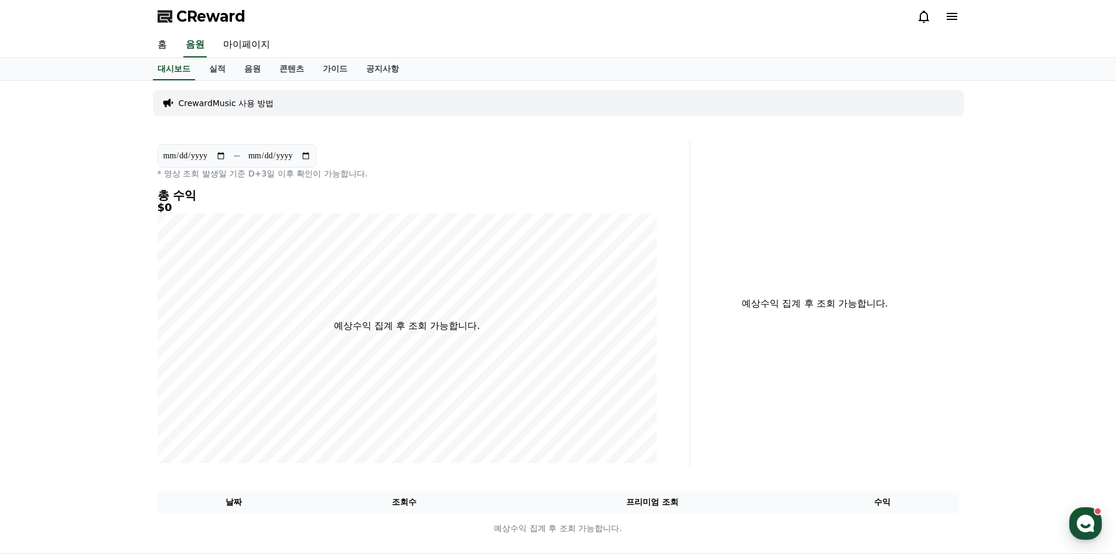
click at [987, 206] on div "**********" at bounding box center [558, 317] width 1116 height 472
click at [253, 74] on link "음원" at bounding box center [252, 69] width 35 height 22
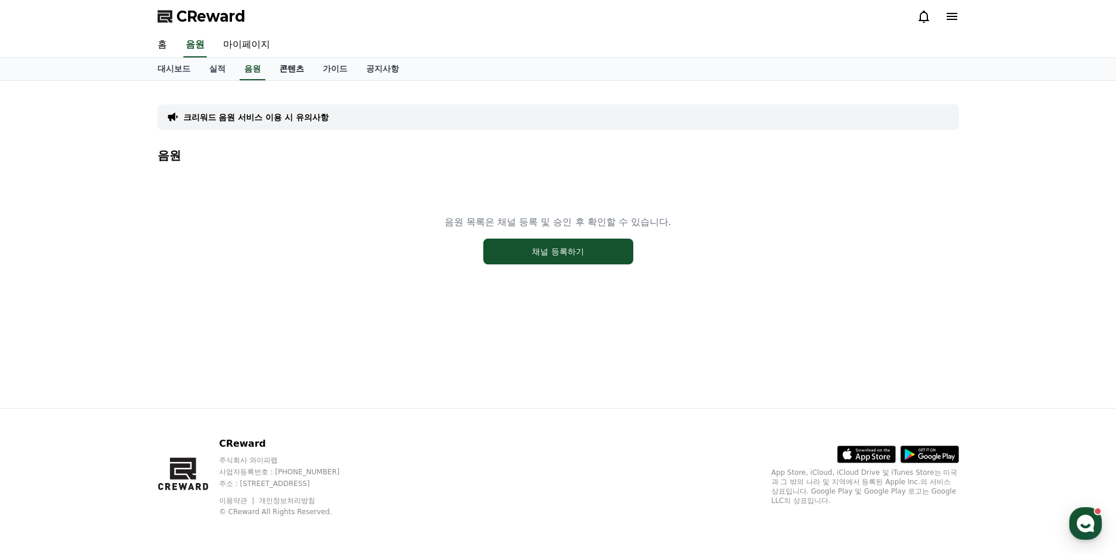
click at [289, 69] on link "콘텐츠" at bounding box center [291, 69] width 43 height 22
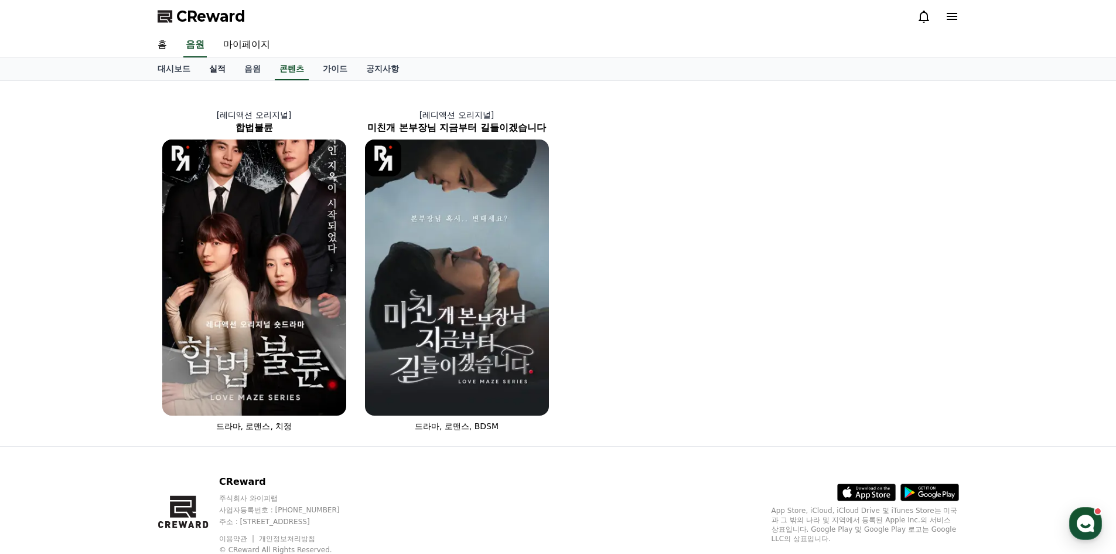
click at [230, 70] on link "실적" at bounding box center [217, 69] width 35 height 22
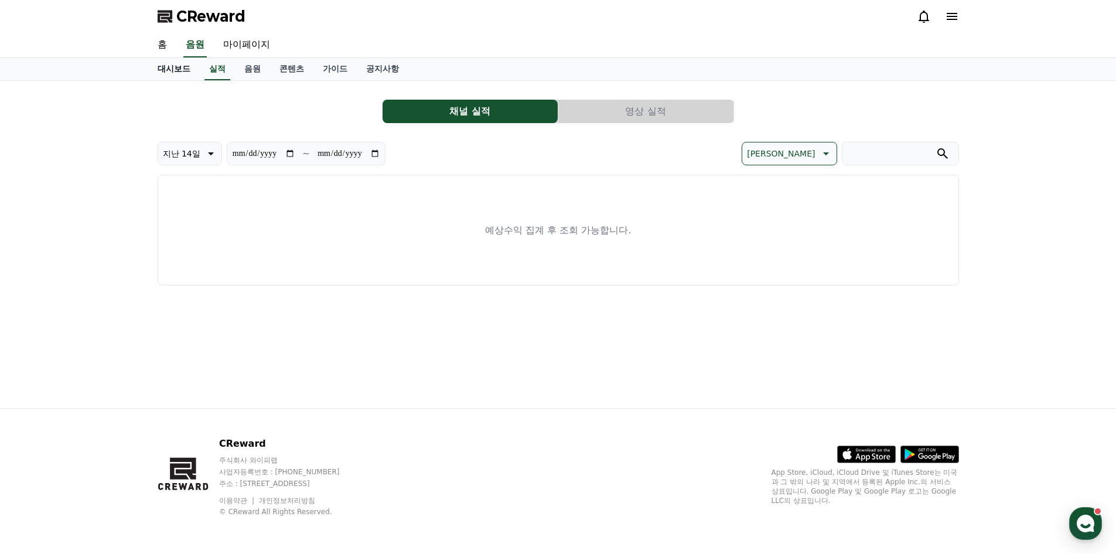
click at [192, 70] on link "대시보드" at bounding box center [174, 69] width 52 height 22
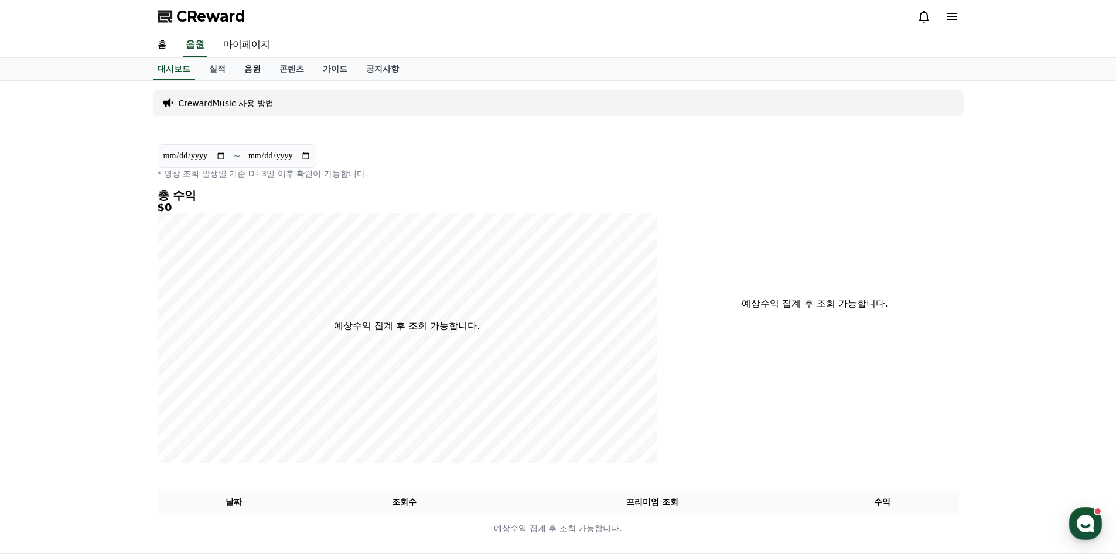
click at [255, 69] on link "음원" at bounding box center [252, 69] width 35 height 22
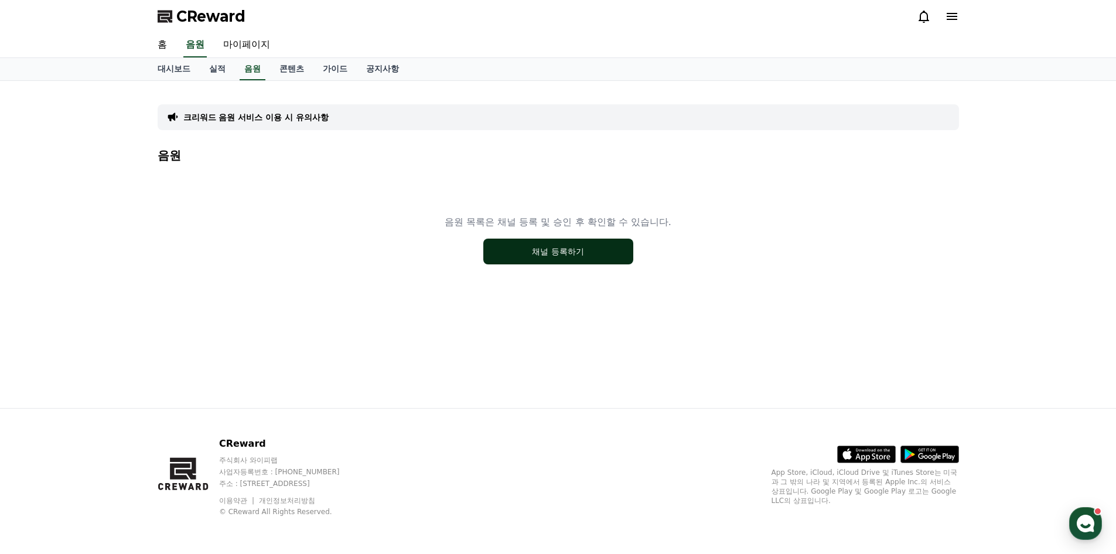
click at [551, 247] on button "채널 등록하기" at bounding box center [558, 251] width 150 height 26
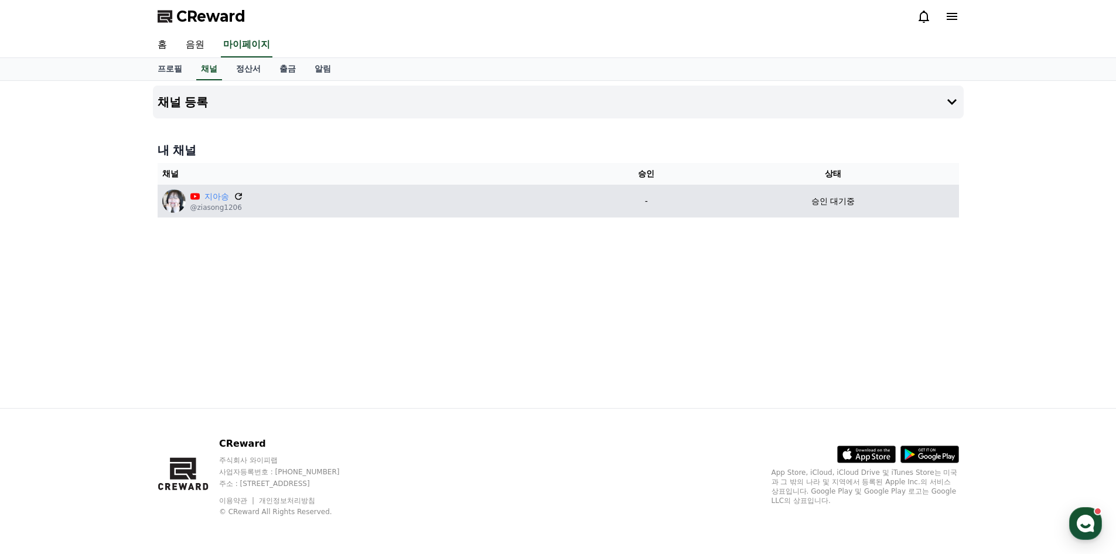
click at [242, 194] on icon at bounding box center [238, 196] width 11 height 11
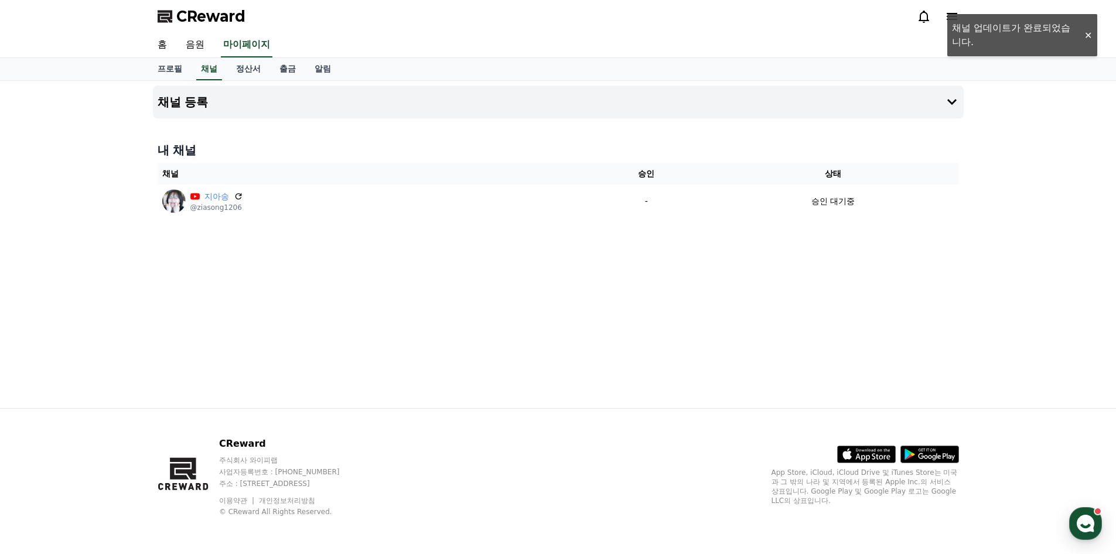
drag, startPoint x: 770, startPoint y: 330, endPoint x: 762, endPoint y: 340, distance: 12.5
click at [770, 330] on div "채널 등록 내 채널 채널 승인 상태 지아송 @ziasong1206 - 승인 대기중" at bounding box center [558, 244] width 820 height 327
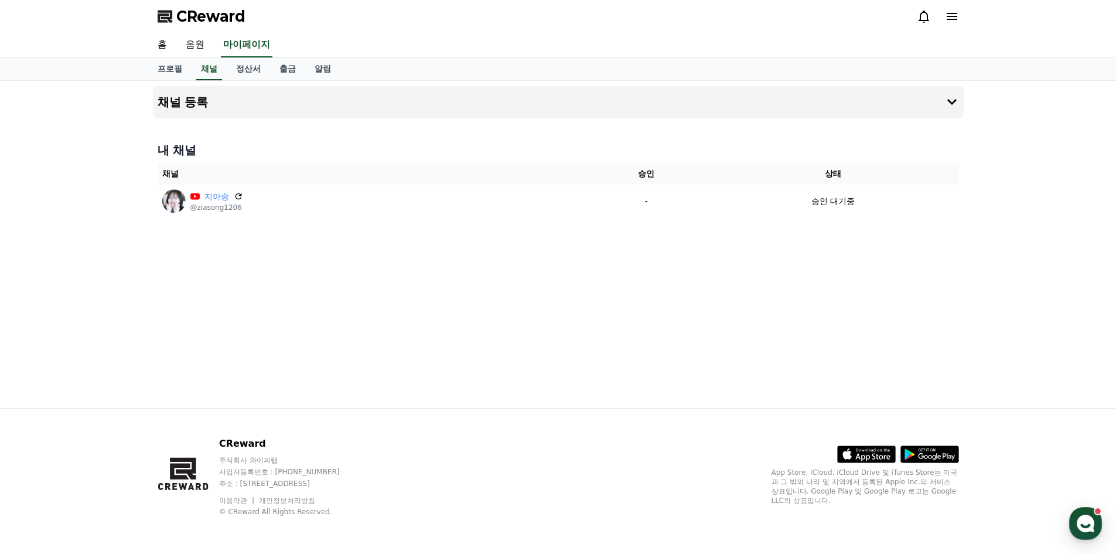
click at [488, 315] on div "채널 등록 내 채널 채널 승인 상태 지아송 @ziasong1206 - 승인 대기중" at bounding box center [558, 244] width 820 height 327
click at [295, 143] on h4 "내 채널" at bounding box center [558, 150] width 801 height 16
click at [390, 107] on button "채널 등록" at bounding box center [558, 102] width 811 height 33
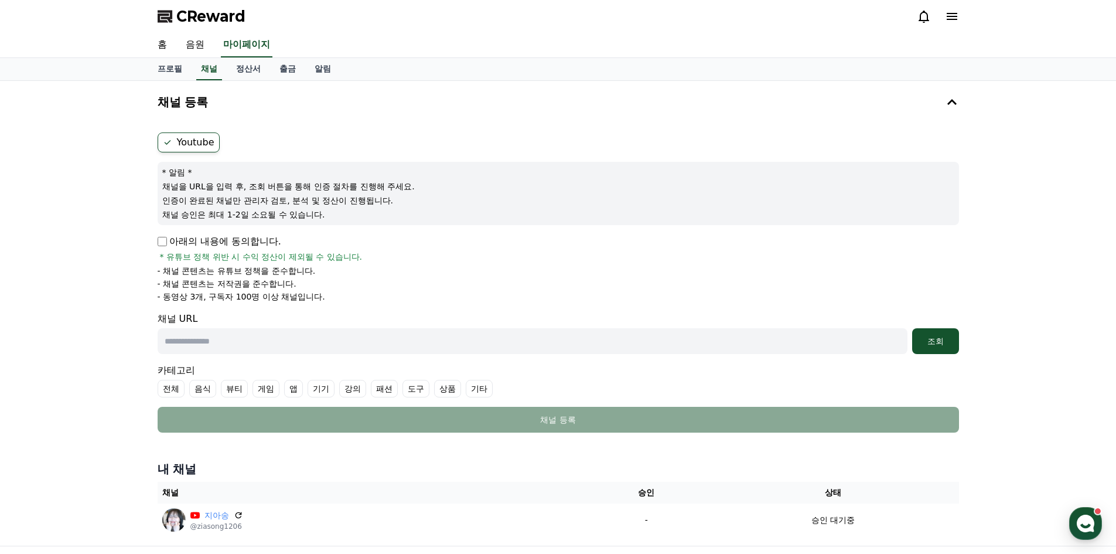
drag, startPoint x: 159, startPoint y: 183, endPoint x: 324, endPoint y: 212, distance: 167.8
click at [324, 212] on div "* 알림 * 채널을 URL을 입력 후, 조회 버튼을 통해 인증 절차를 진행해 주세요. 인증이 완료된 채널만 관리자 검토, 분석 및 정산이 진행…" at bounding box center [558, 193] width 801 height 63
click at [324, 212] on p "채널 승인은 최대 1-2일 소요될 수 있습니다." at bounding box center [558, 215] width 792 height 12
drag, startPoint x: 335, startPoint y: 303, endPoint x: 347, endPoint y: 239, distance: 65.5
click at [347, 239] on form "Youtube * 알림 * 채널을 URL을 입력 후, 조회 버튼을 통해 인증 절차를 진행해 주세요. 인증이 완료된 채널만 관리자 검토, 분석 …" at bounding box center [558, 282] width 801 height 300
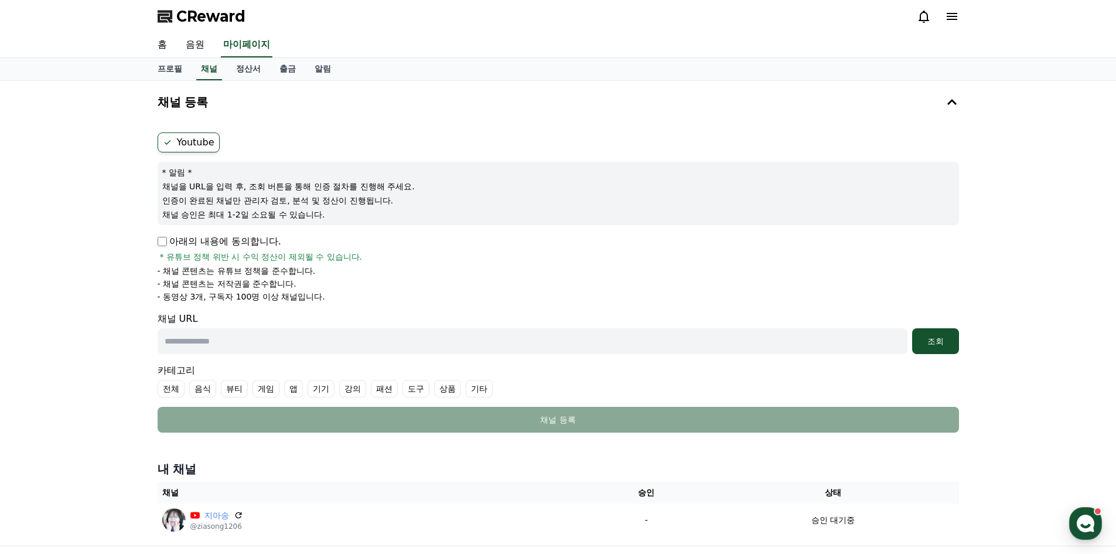
click at [342, 247] on div "아래의 내용에 동의합니다. * 유튜브 정책 위반 시 수익 정산이 제외될 수 있습니다." at bounding box center [558, 248] width 801 height 28
click at [322, 286] on li "- 채널 콘텐츠는 저작권을 준수합니다." at bounding box center [558, 284] width 801 height 12
click at [293, 223] on div "* 알림 * 채널을 URL을 입력 후, 조회 버튼을 통해 인증 절차를 진행해 주세요. 인증이 완료된 채널만 관리자 검토, 분석 및 정산이 진행…" at bounding box center [558, 193] width 801 height 63
click at [236, 334] on input "text" at bounding box center [533, 341] width 750 height 26
paste input "**********"
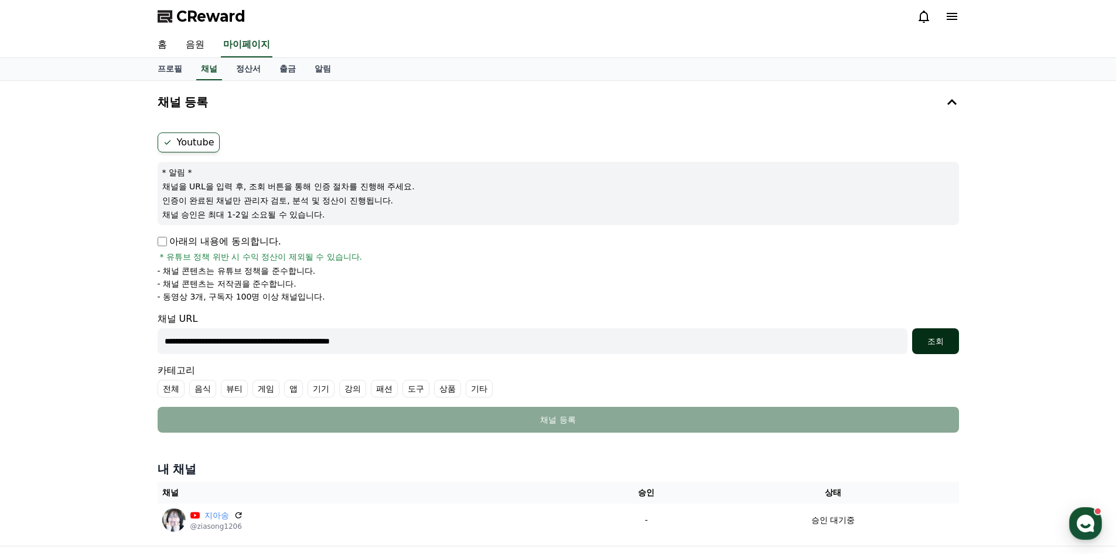
type input "**********"
click at [927, 340] on div "조회" at bounding box center [935, 341] width 37 height 12
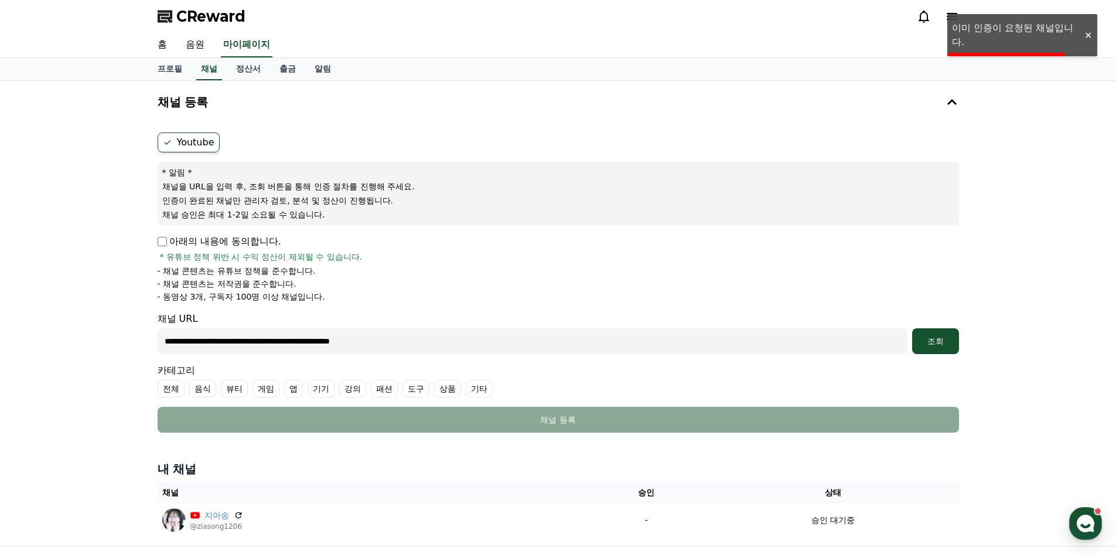
scroll to position [117, 0]
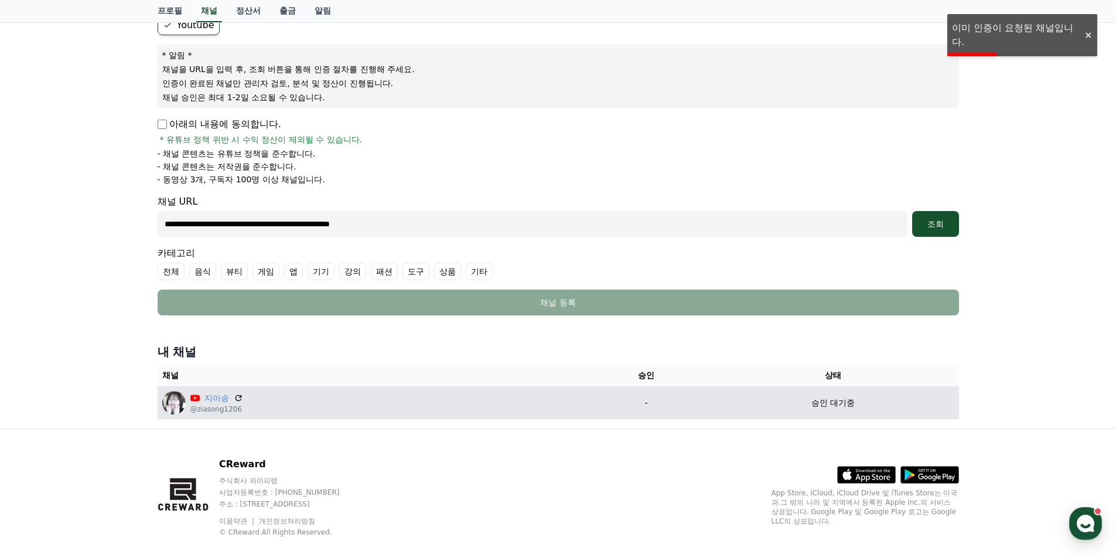
click at [419, 405] on div "지아송 @ziasong1206" at bounding box center [371, 402] width 418 height 23
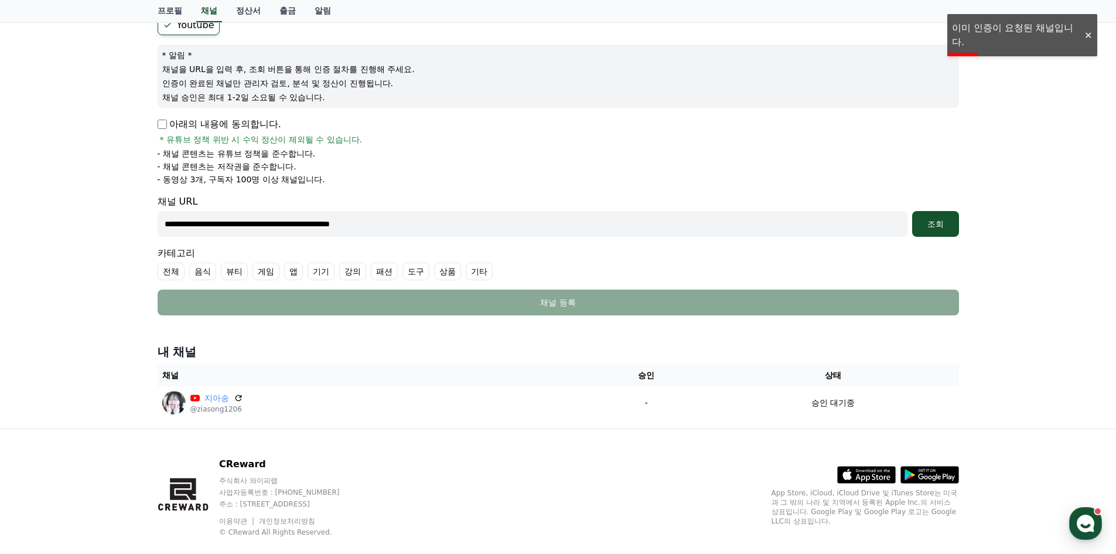
scroll to position [0, 0]
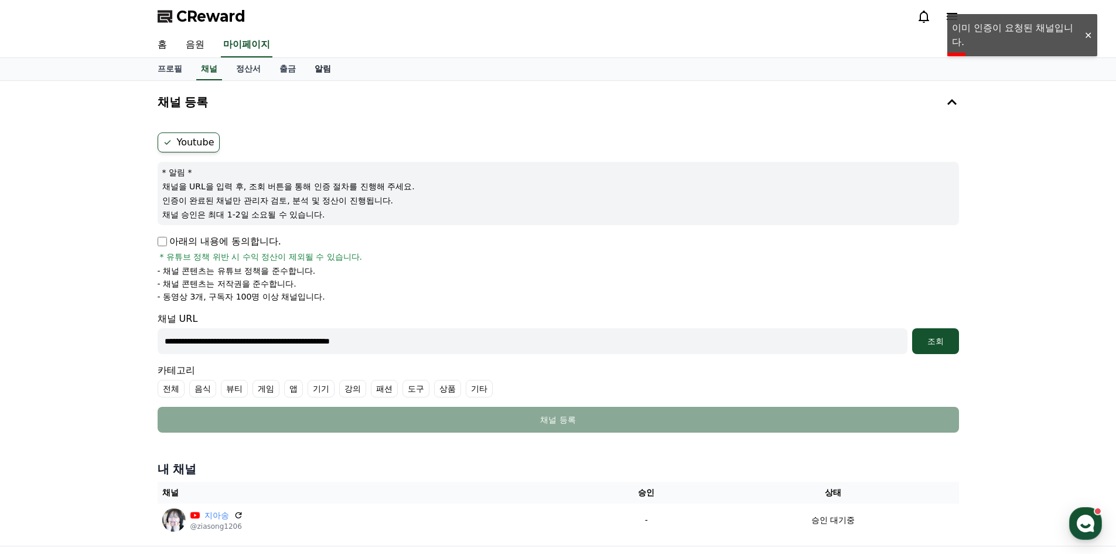
click at [327, 67] on link "알림" at bounding box center [322, 69] width 35 height 22
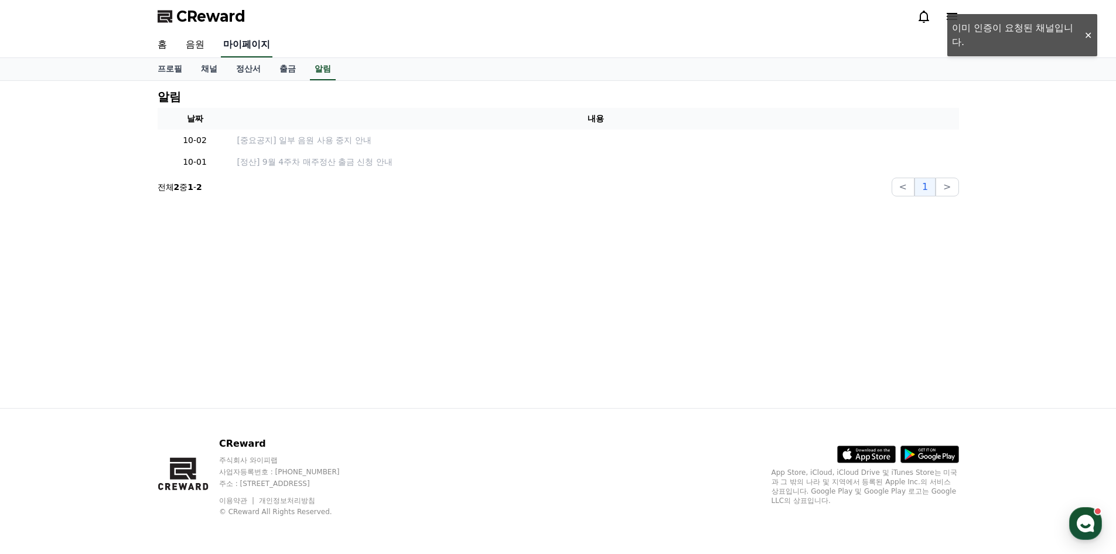
click at [237, 45] on link "마이페이지" at bounding box center [247, 45] width 52 height 25
select select "**********"
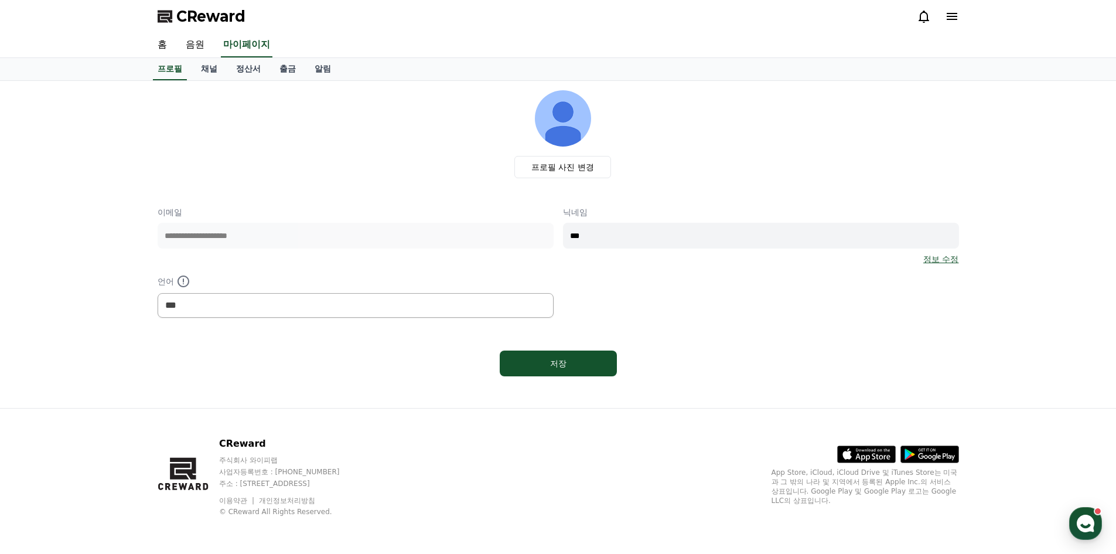
drag, startPoint x: 222, startPoint y: 446, endPoint x: 404, endPoint y: 494, distance: 188.4
click at [363, 494] on div "CReward 주식회사 와이피랩 사업자등록번호 : 655-81-03655 주소 : 경기도 김포시 양촌읍 양곡로 495, 3층 305-비이16호…" at bounding box center [260, 476] width 205 height 80
click at [362, 494] on div "이용약관 개인정보처리방침 © CReward All Rights Reserved." at bounding box center [290, 504] width 143 height 23
click at [953, 7] on div at bounding box center [938, 16] width 42 height 19
click at [955, 15] on icon at bounding box center [952, 16] width 14 height 14
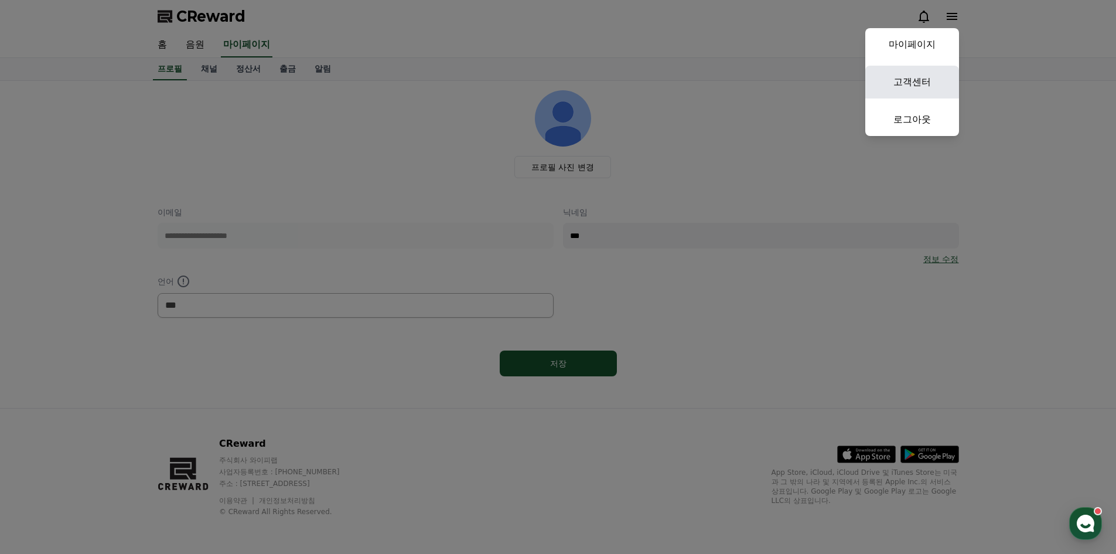
click at [910, 76] on link "고객센터" at bounding box center [912, 82] width 94 height 33
